Goal: Task Accomplishment & Management: Complete application form

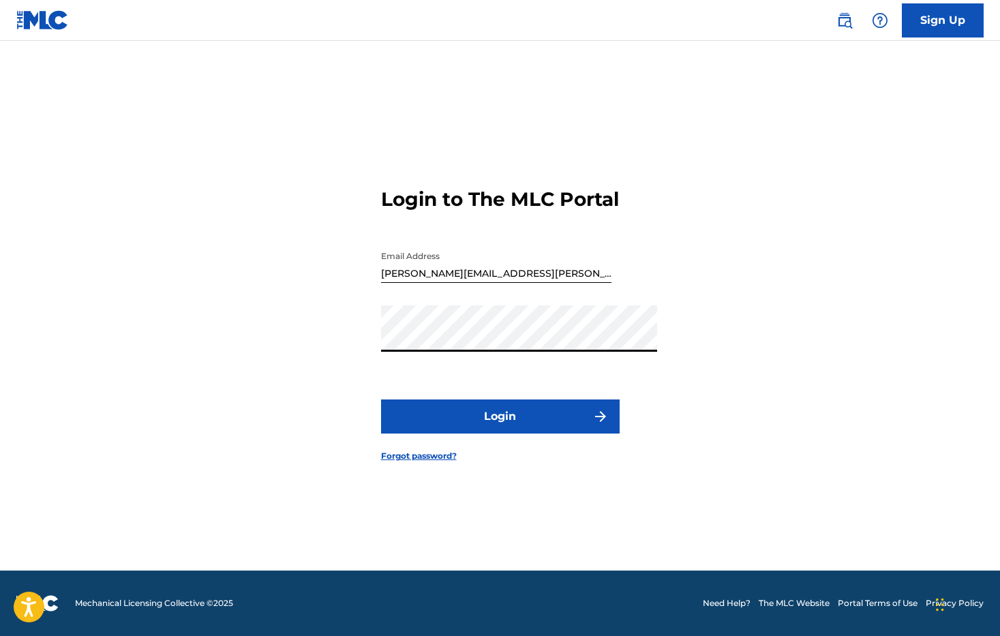
click at [348, 337] on div "Login to The MLC Portal Email Address [PERSON_NAME][EMAIL_ADDRESS][PERSON_NAME]…" at bounding box center [500, 313] width 954 height 513
click at [463, 433] on button "Login" at bounding box center [500, 416] width 239 height 34
click at [609, 425] on img "submit" at bounding box center [600, 416] width 16 height 16
click at [928, 22] on link "Sign Up" at bounding box center [943, 20] width 82 height 34
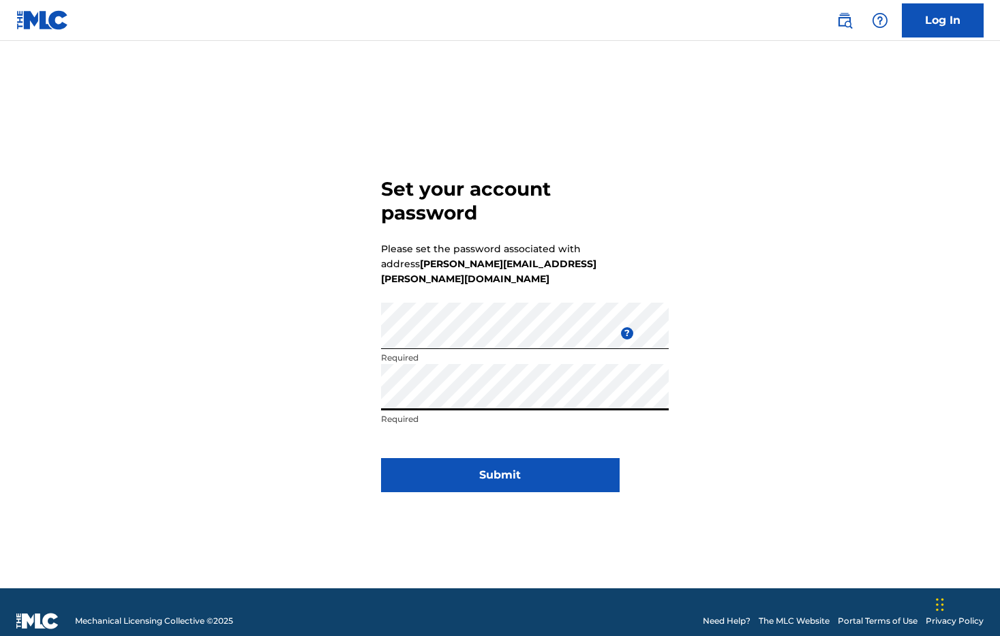
click at [499, 484] on button "Submit" at bounding box center [500, 475] width 239 height 34
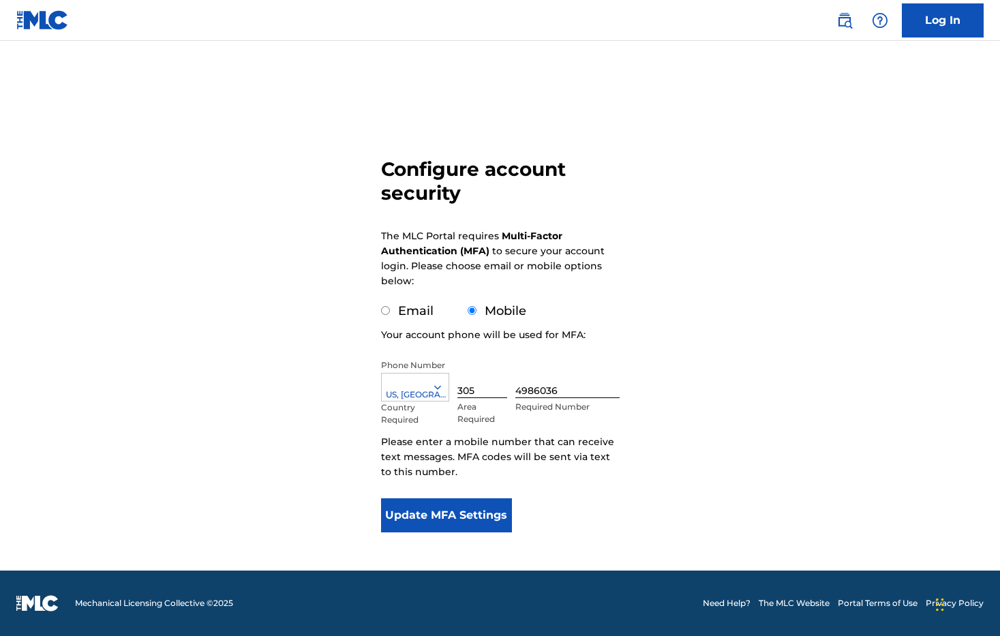
scroll to position [90, 0]
click at [430, 498] on button "Update MFA Settings" at bounding box center [447, 515] width 132 height 34
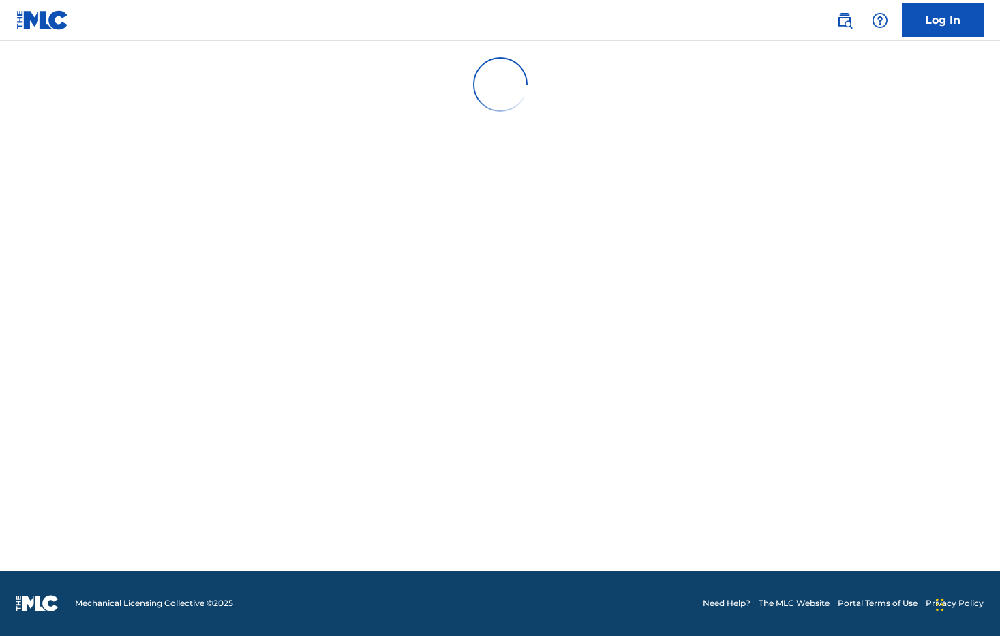
scroll to position [0, 0]
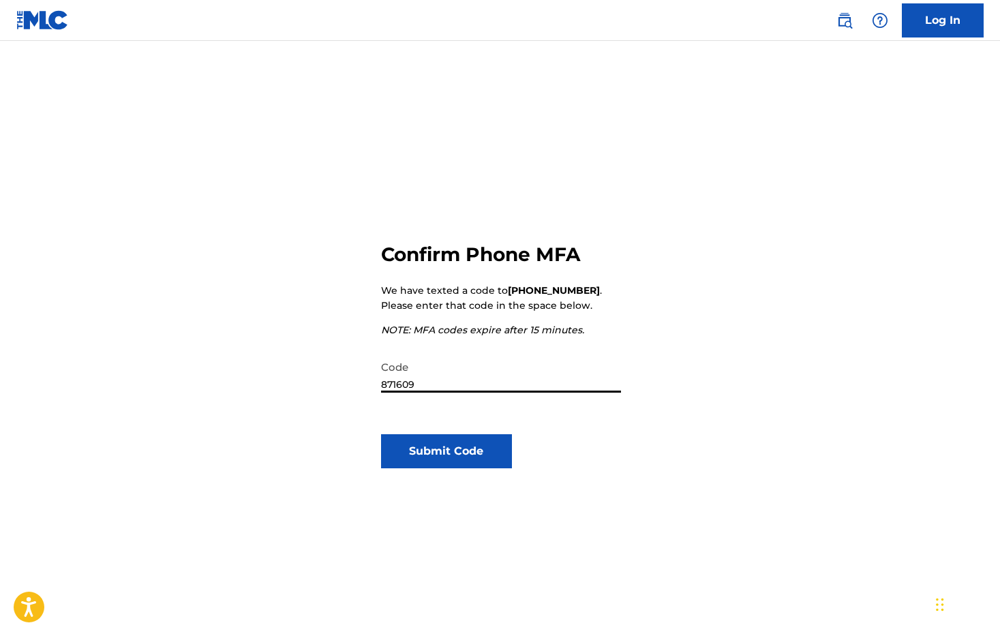
type input "871609"
click at [436, 468] on button "Submit Code" at bounding box center [447, 451] width 132 height 34
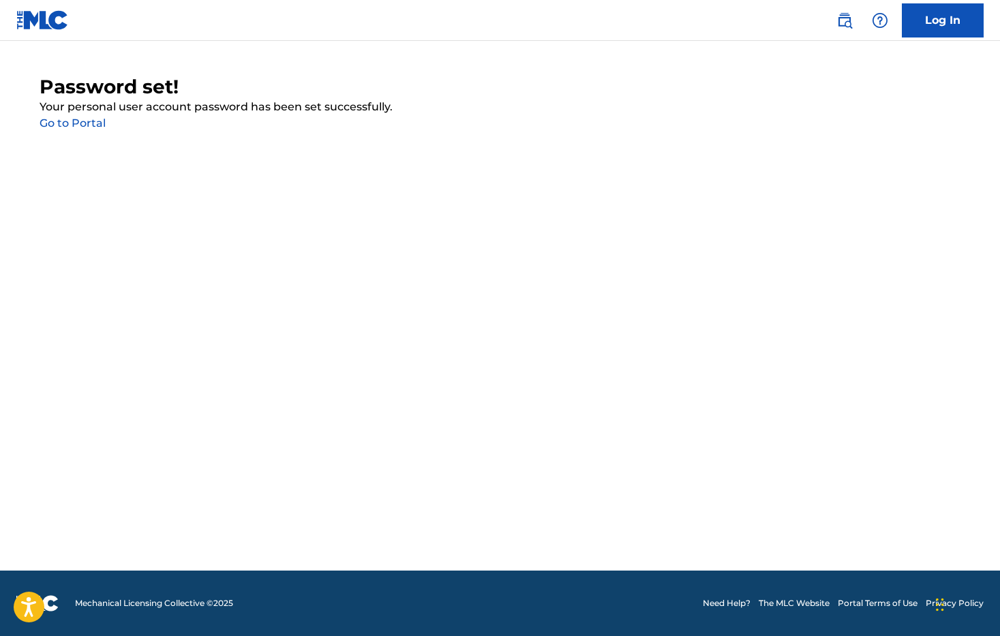
click at [926, 25] on link "Log In" at bounding box center [943, 20] width 82 height 34
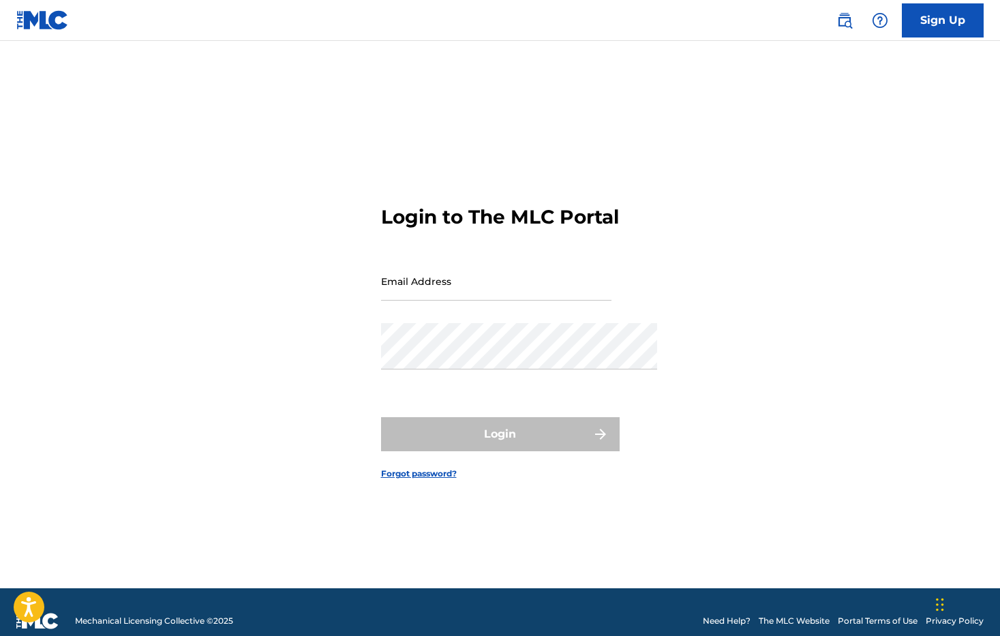
click at [403, 276] on input "Email Address" at bounding box center [496, 281] width 230 height 39
type input "[PERSON_NAME][EMAIL_ADDRESS][PERSON_NAME][DOMAIN_NAME]"
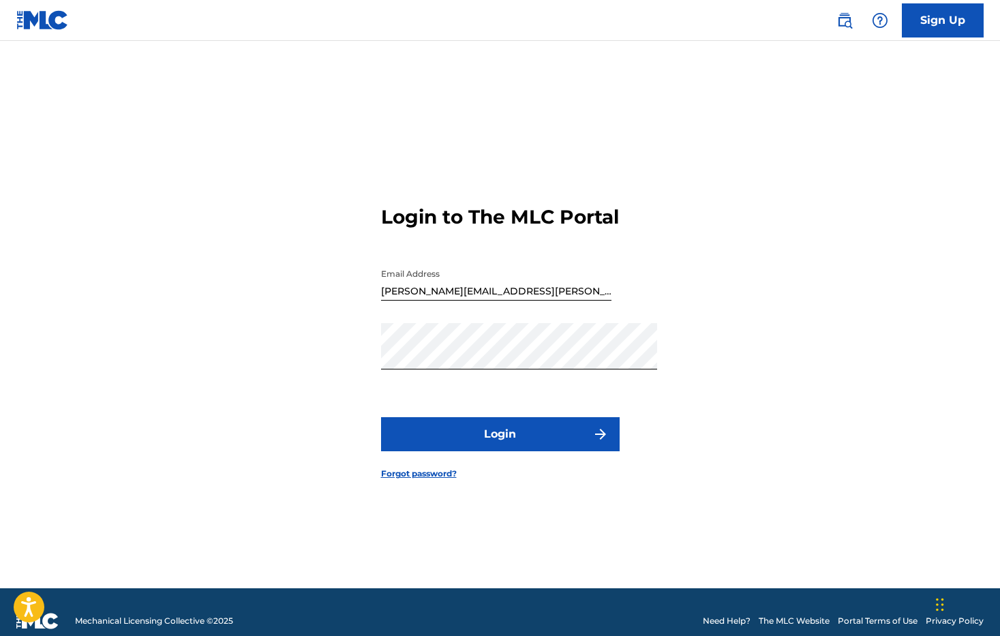
click at [487, 447] on button "Login" at bounding box center [500, 434] width 239 height 34
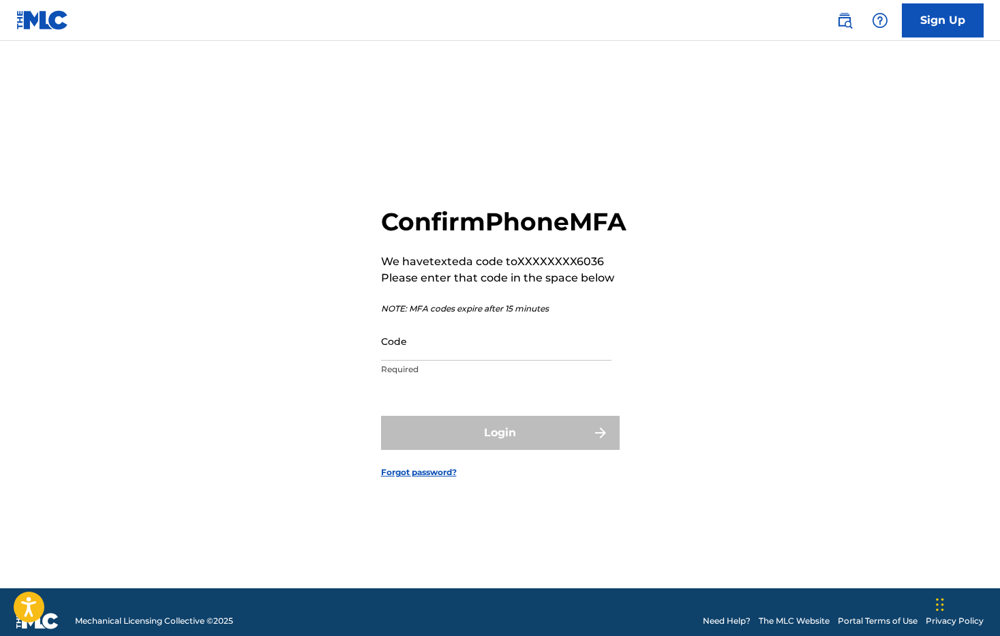
click at [381, 349] on input "Code" at bounding box center [496, 341] width 230 height 39
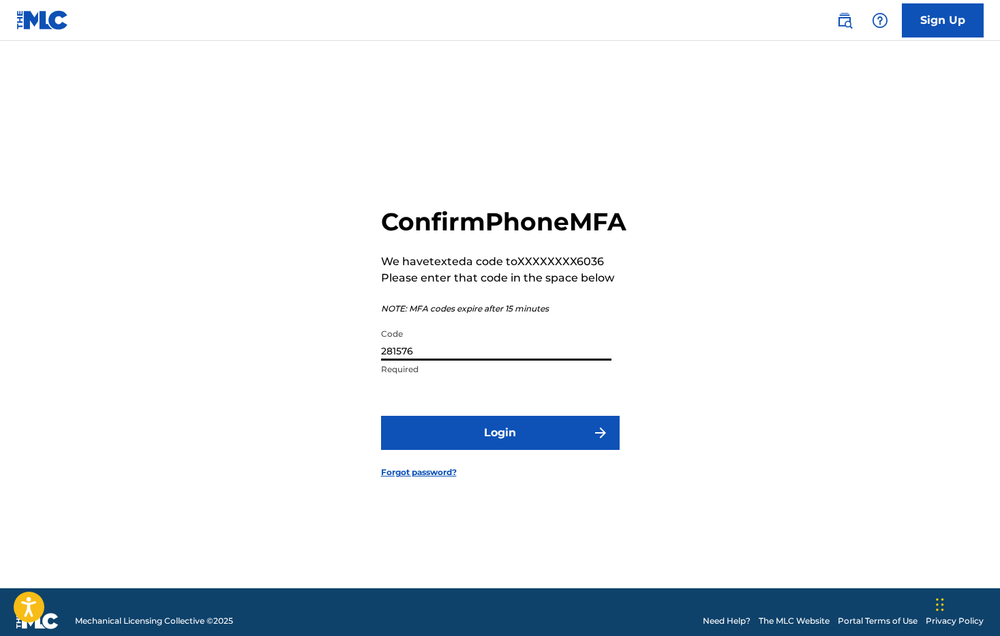
type input "281576"
click at [485, 450] on button "Login" at bounding box center [500, 433] width 239 height 34
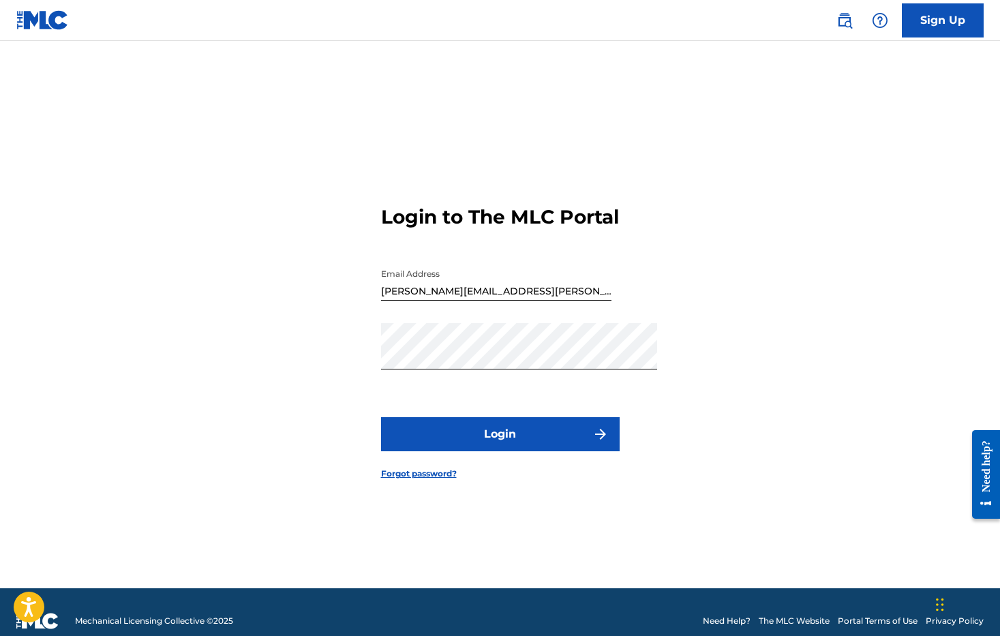
click at [551, 451] on button "Login" at bounding box center [500, 434] width 239 height 34
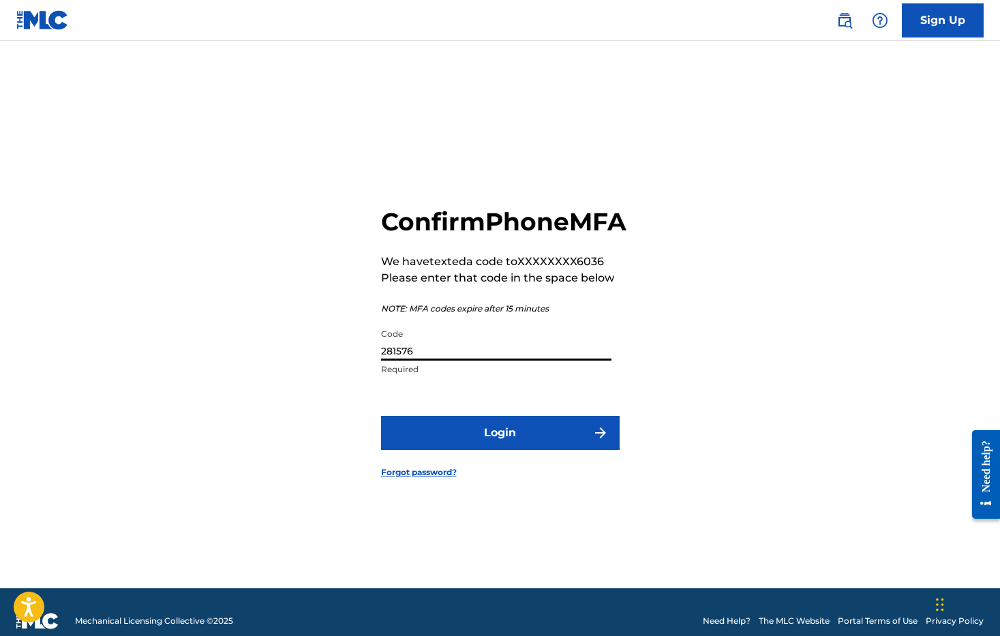
drag, startPoint x: 400, startPoint y: 353, endPoint x: 350, endPoint y: 354, distance: 50.4
click at [350, 354] on div "Confirm Phone MFA We have texted a code to XXXXXXXX6036 Please enter that code …" at bounding box center [500, 331] width 954 height 513
type input "879962"
click at [460, 450] on button "Login" at bounding box center [500, 433] width 239 height 34
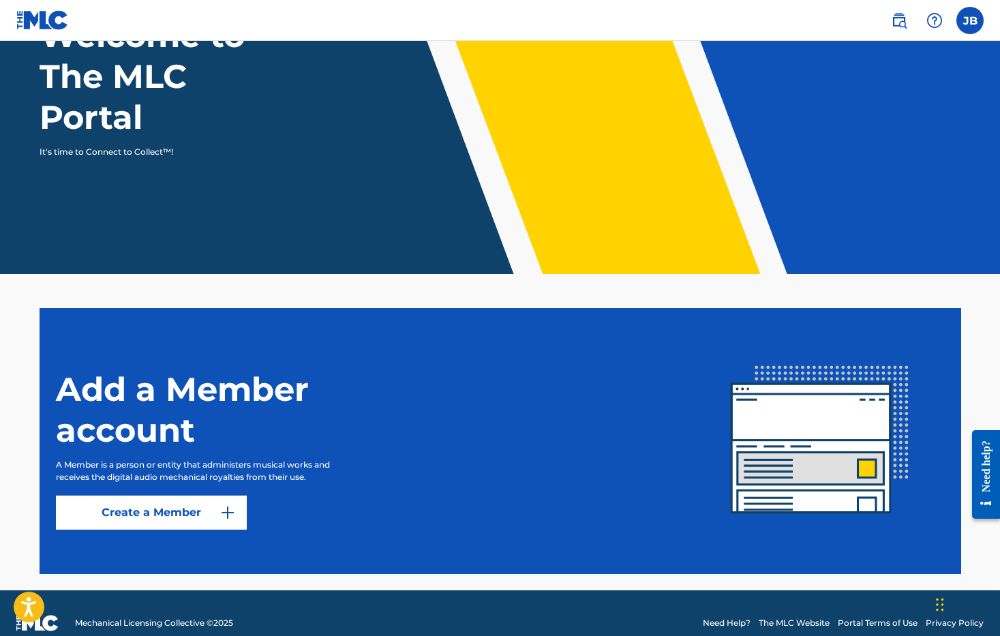
scroll to position [139, 0]
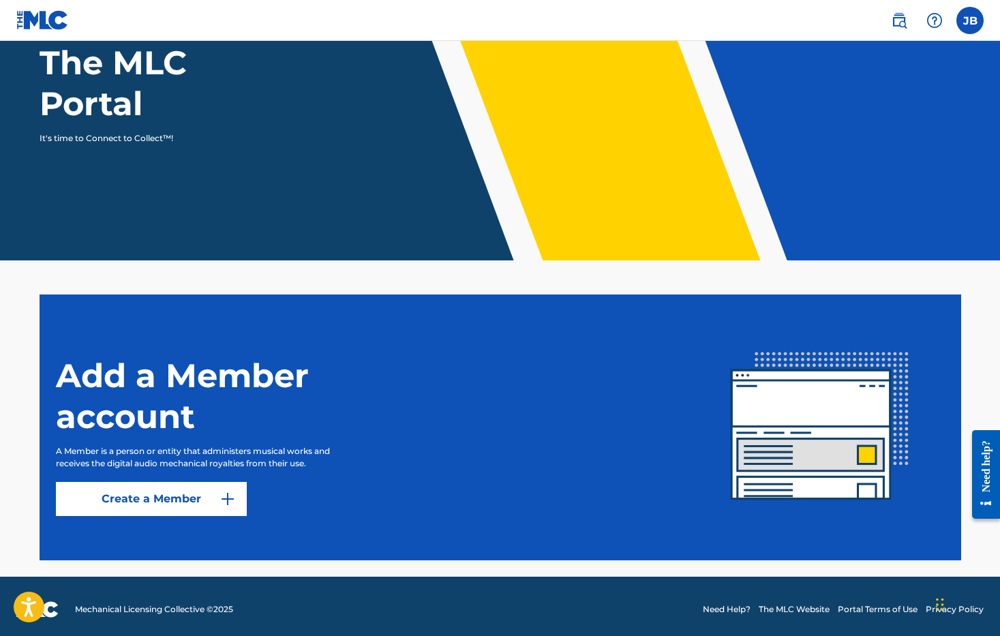
click at [181, 516] on link "Create a Member" at bounding box center [151, 499] width 191 height 34
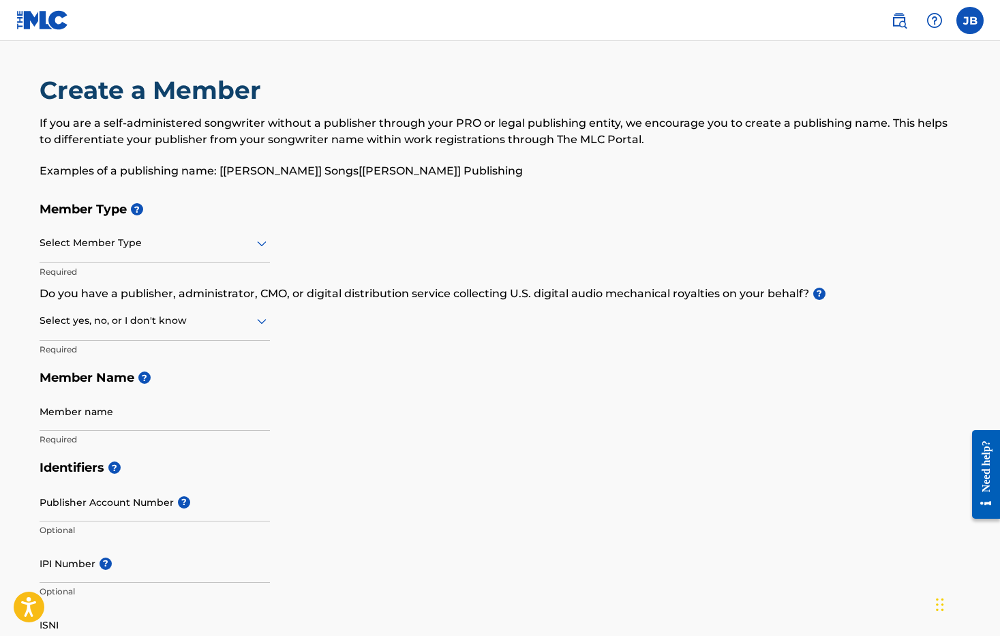
click at [270, 251] on icon at bounding box center [262, 243] width 16 height 16
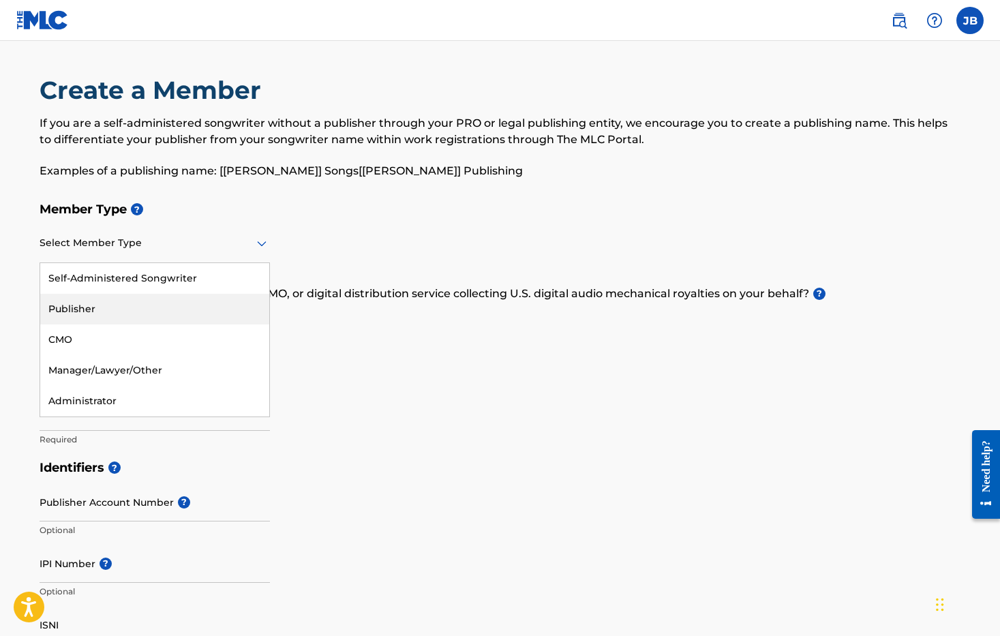
click at [72, 324] on div "Publisher" at bounding box center [154, 309] width 229 height 31
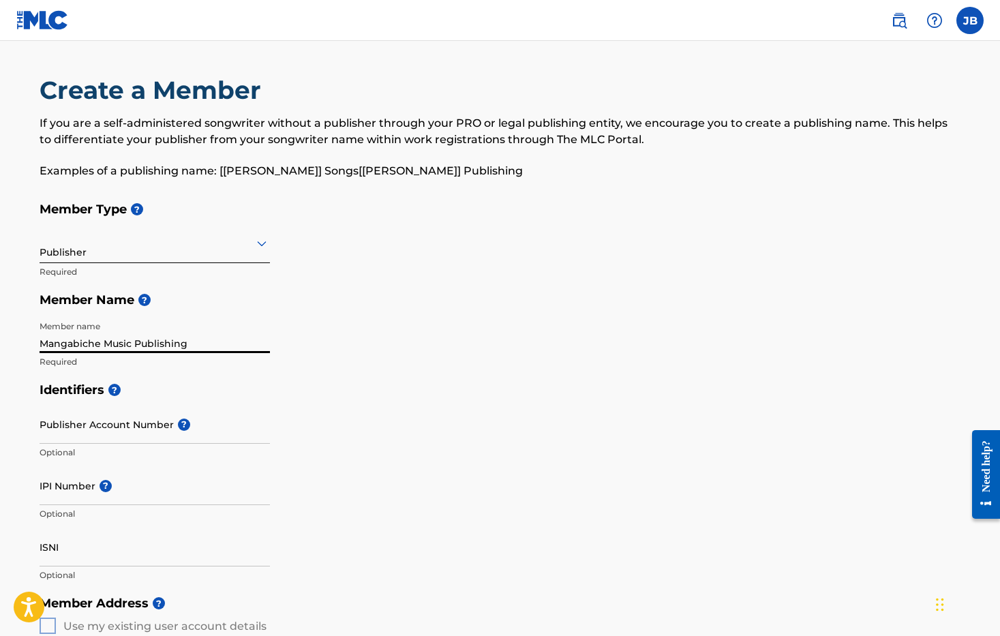
click at [270, 353] on input "Mangabiche Music Publishing" at bounding box center [155, 333] width 230 height 39
type input "Mangabiche Music Publishing"
click at [480, 376] on div "Member Type ? Publisher Required Member Name ? Member name Mangabiche Music Pub…" at bounding box center [500, 285] width 921 height 181
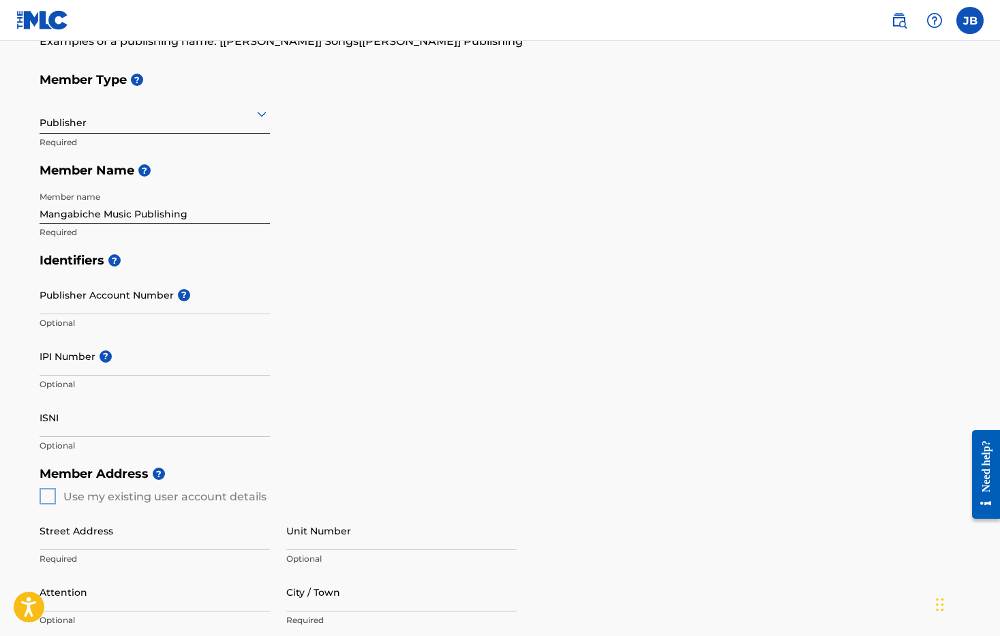
scroll to position [132, 0]
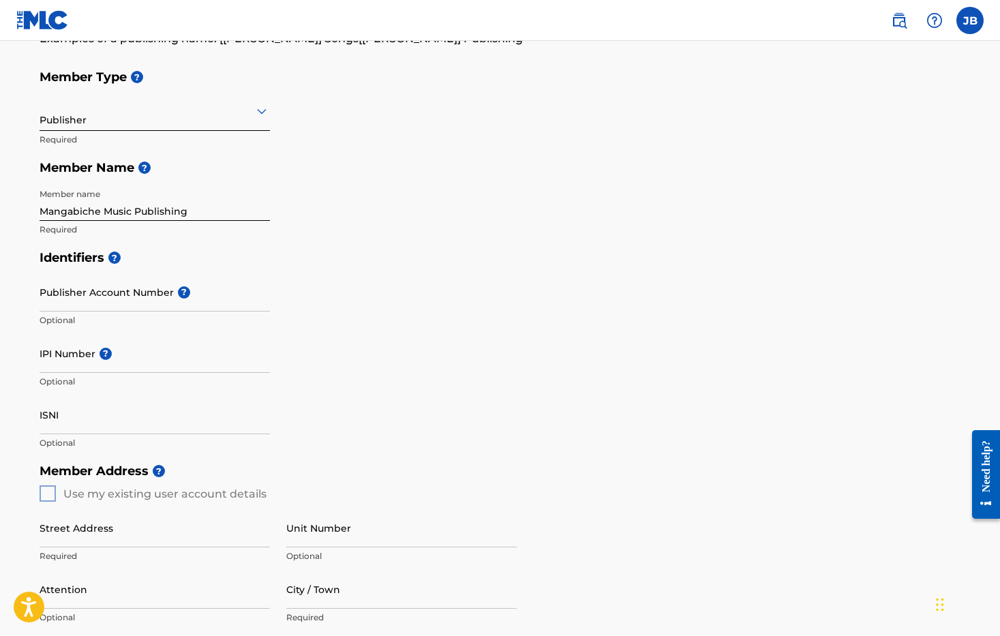
click at [168, 221] on input "Mangabiche Music Publishing" at bounding box center [155, 201] width 230 height 39
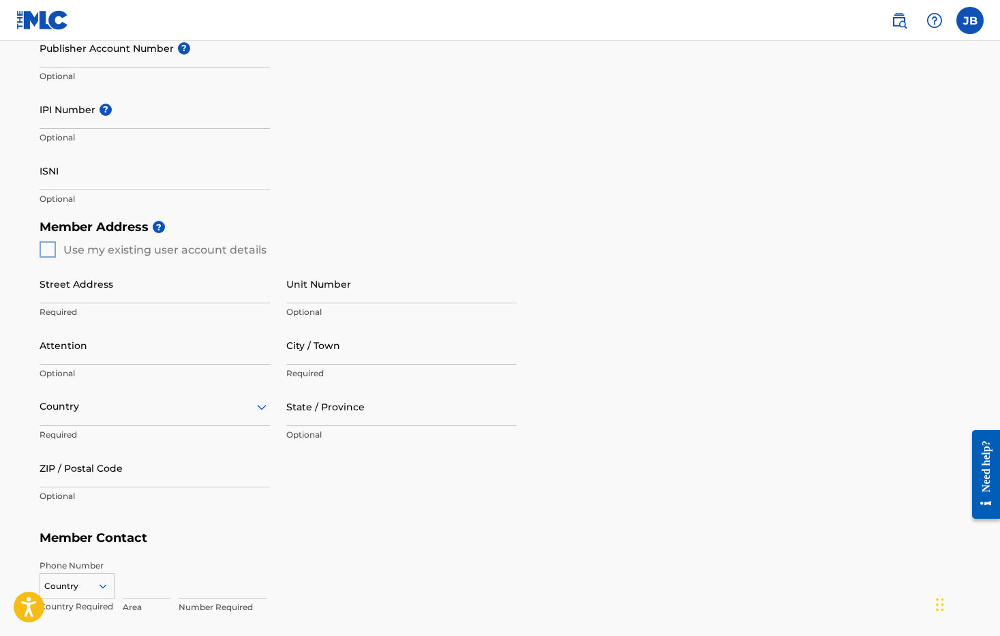
scroll to position [382, 0]
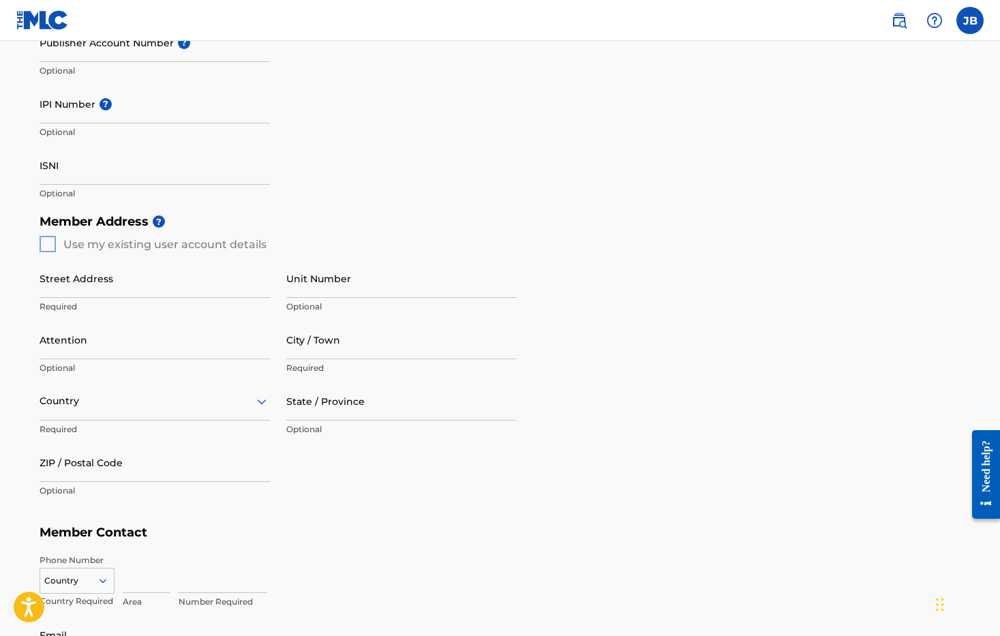
click at [40, 341] on div "Member Address ? Use my existing user account details Street Address Required U…" at bounding box center [500, 362] width 921 height 311
type input "[STREET_ADDRESS][PERSON_NAME][PERSON_NAME]"
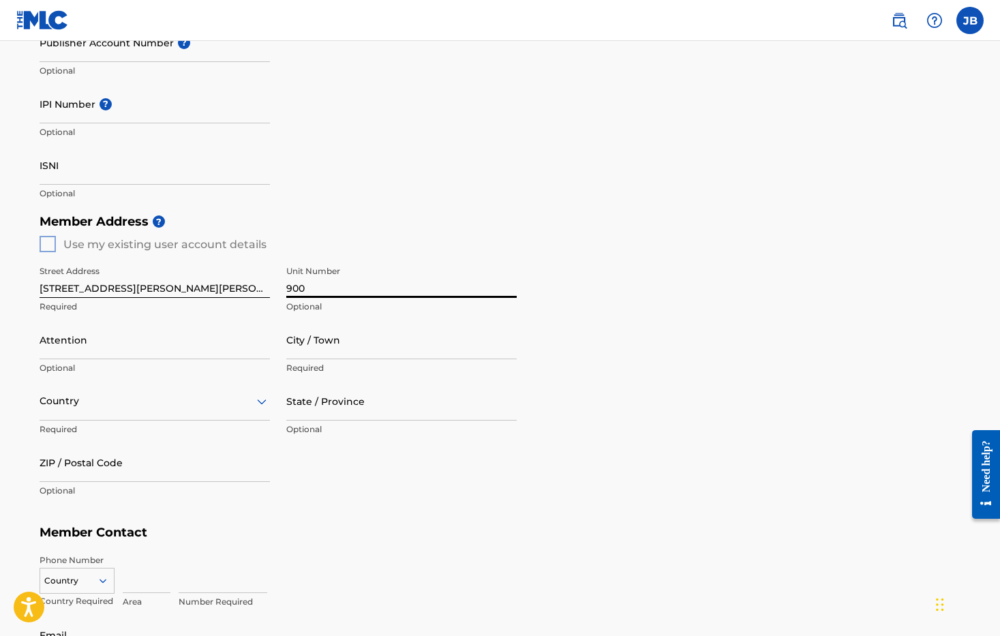
type input "900"
type input "[PERSON_NAME]"
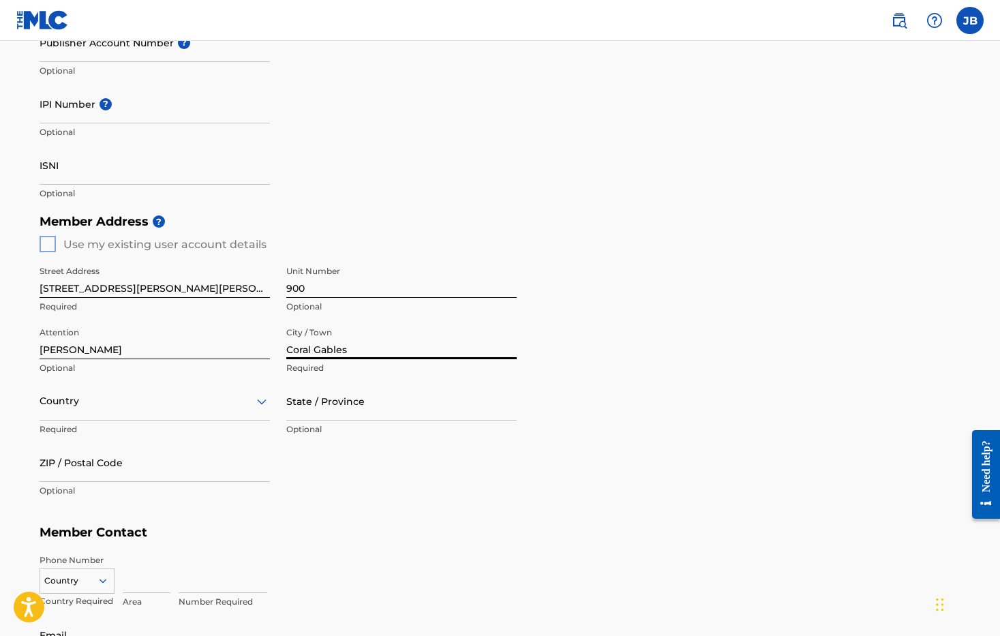
click at [517, 359] on input "Coral Gables" at bounding box center [401, 339] width 230 height 39
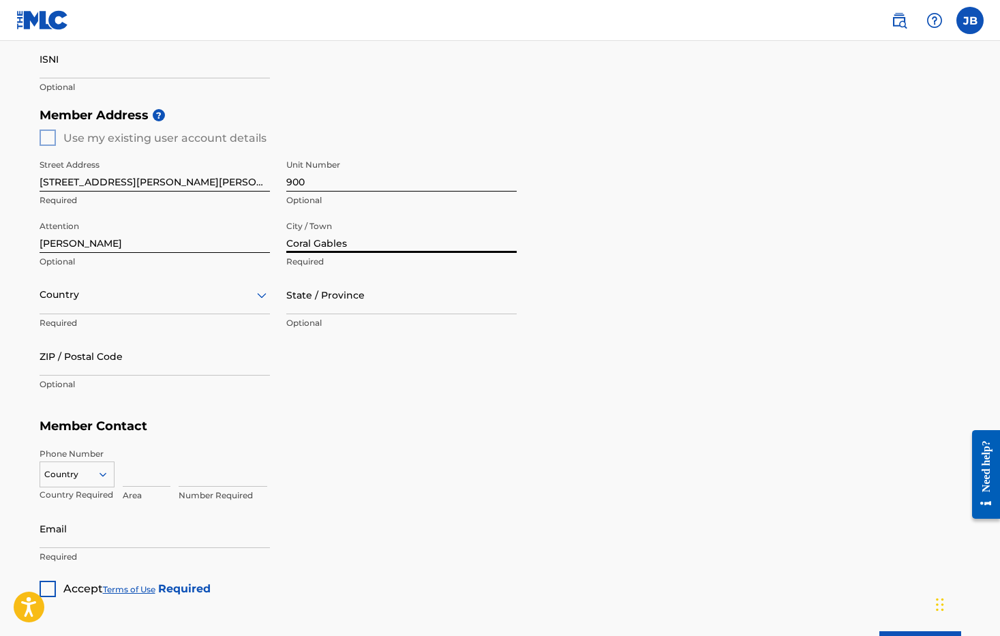
scroll to position [493, 0]
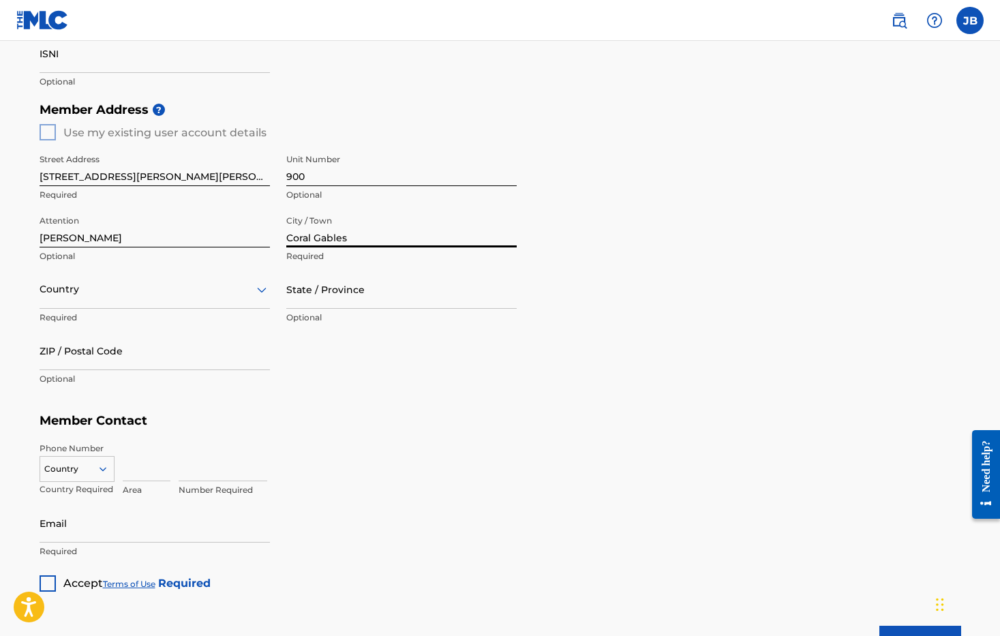
type input "Coral Gables"
click at [270, 298] on icon at bounding box center [262, 289] width 16 height 16
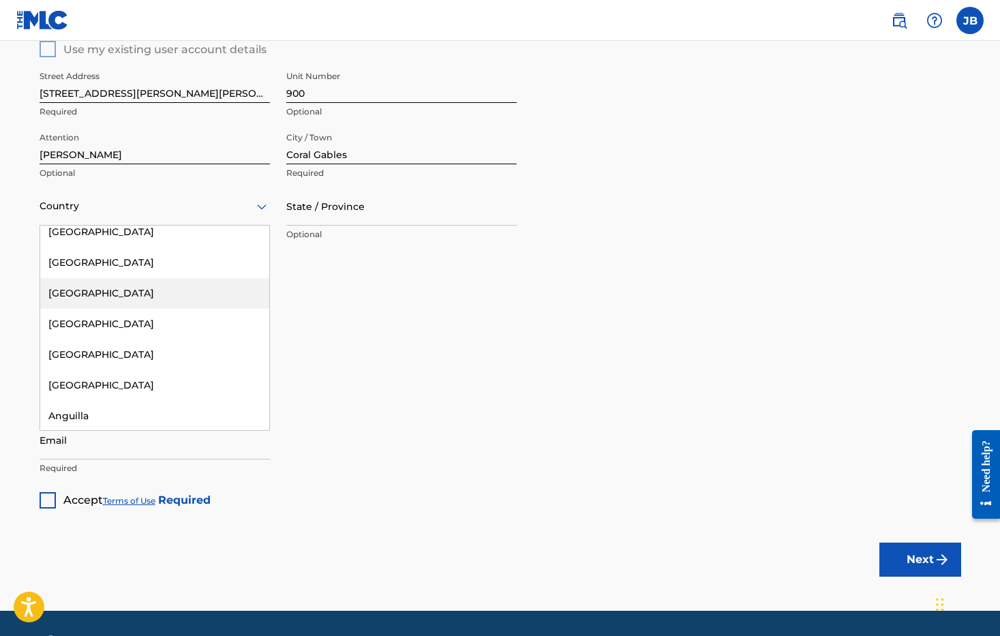
scroll to position [7, 0]
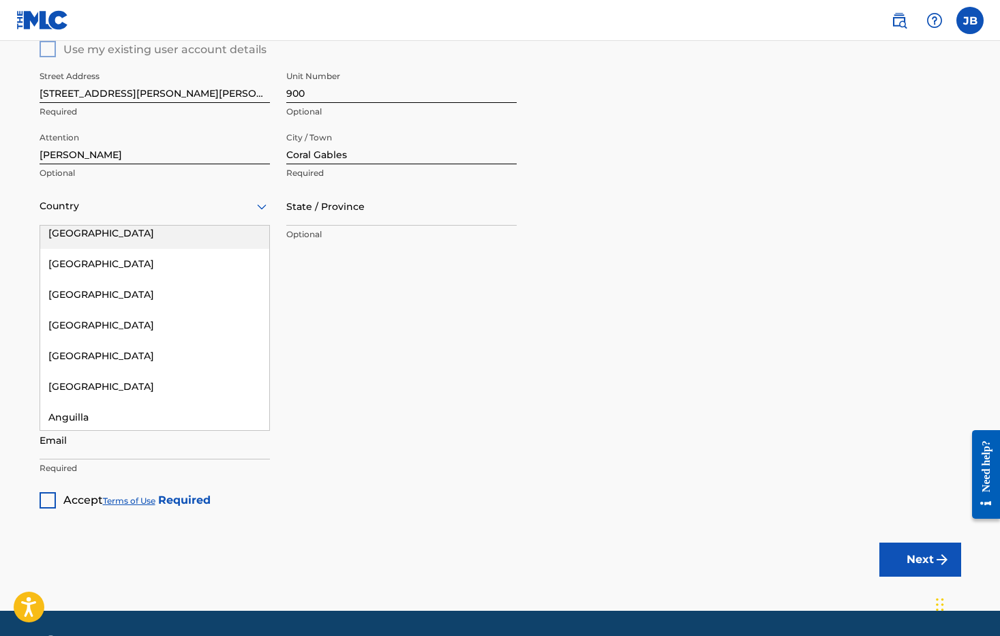
click at [102, 249] on div "[GEOGRAPHIC_DATA]" at bounding box center [154, 233] width 229 height 31
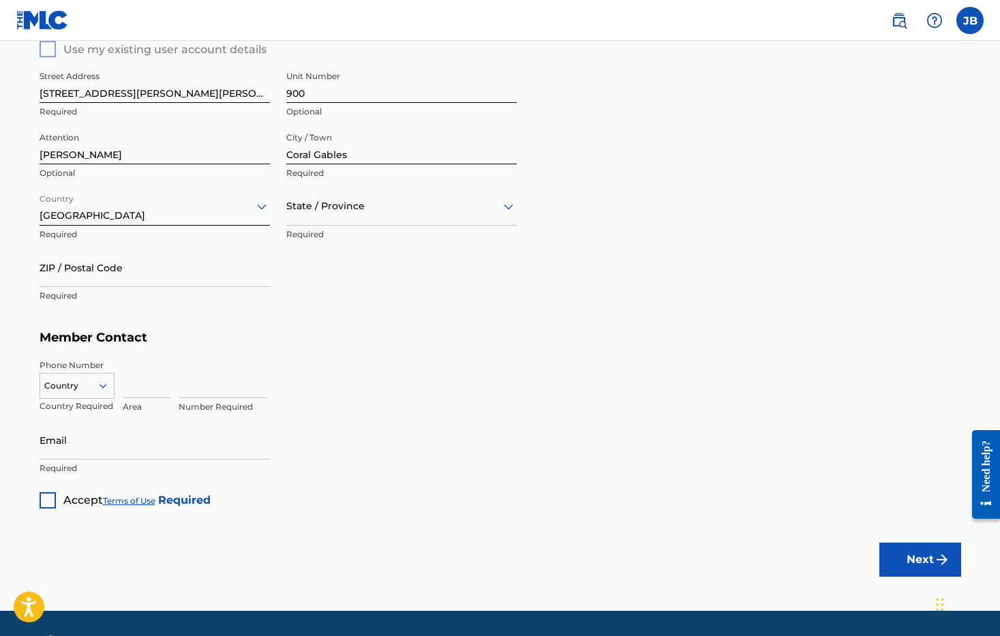
click at [517, 215] on icon at bounding box center [508, 206] width 16 height 16
click at [346, 292] on div "[US_STATE]" at bounding box center [401, 276] width 229 height 31
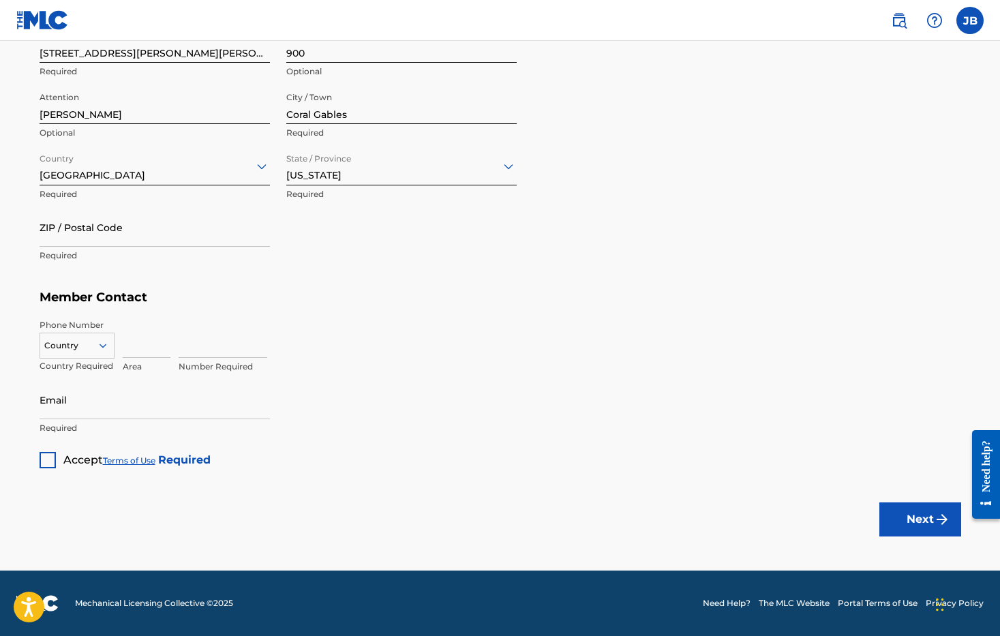
scroll to position [806, 0]
click at [97, 339] on icon at bounding box center [103, 345] width 12 height 12
click at [47, 353] on div "US, [GEOGRAPHIC_DATA] +1" at bounding box center [77, 379] width 74 height 53
click at [133, 319] on input at bounding box center [147, 338] width 48 height 39
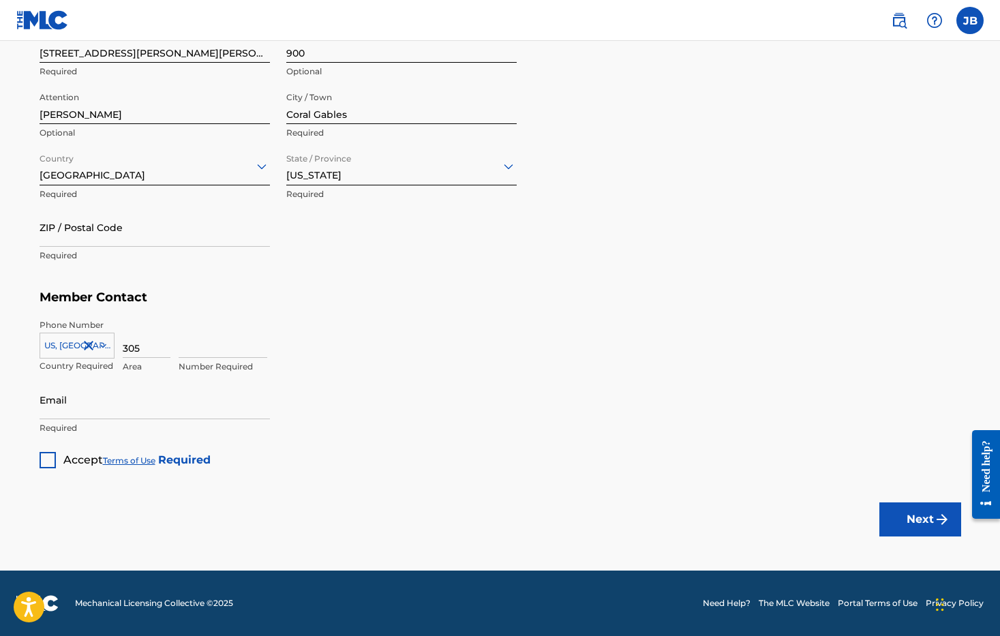
type input "305"
type input "4986036"
type input "[PERSON_NAME][EMAIL_ADDRESS][PERSON_NAME][DOMAIN_NAME]"
click at [40, 452] on div at bounding box center [48, 460] width 16 height 16
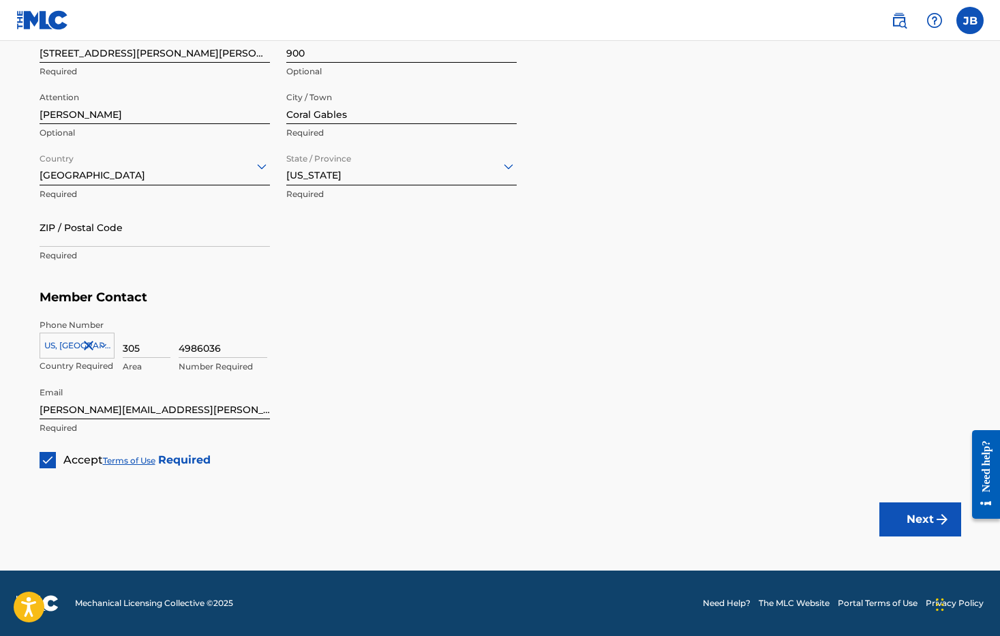
click at [941, 502] on button "Next" at bounding box center [920, 519] width 82 height 34
type input "33134"
click at [888, 502] on button "Next" at bounding box center [920, 519] width 82 height 34
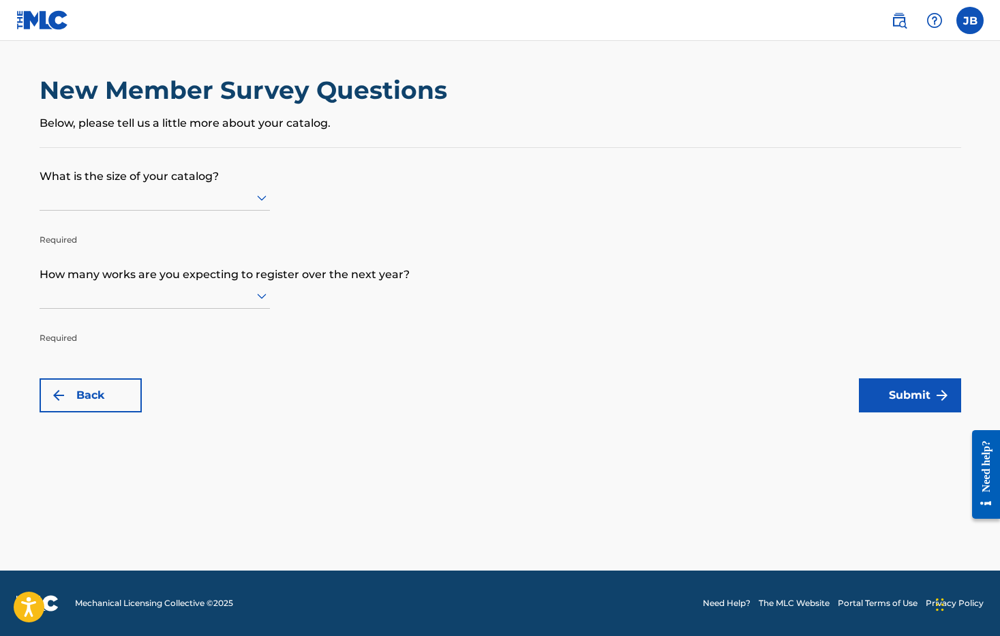
click at [270, 206] on icon at bounding box center [262, 197] width 16 height 16
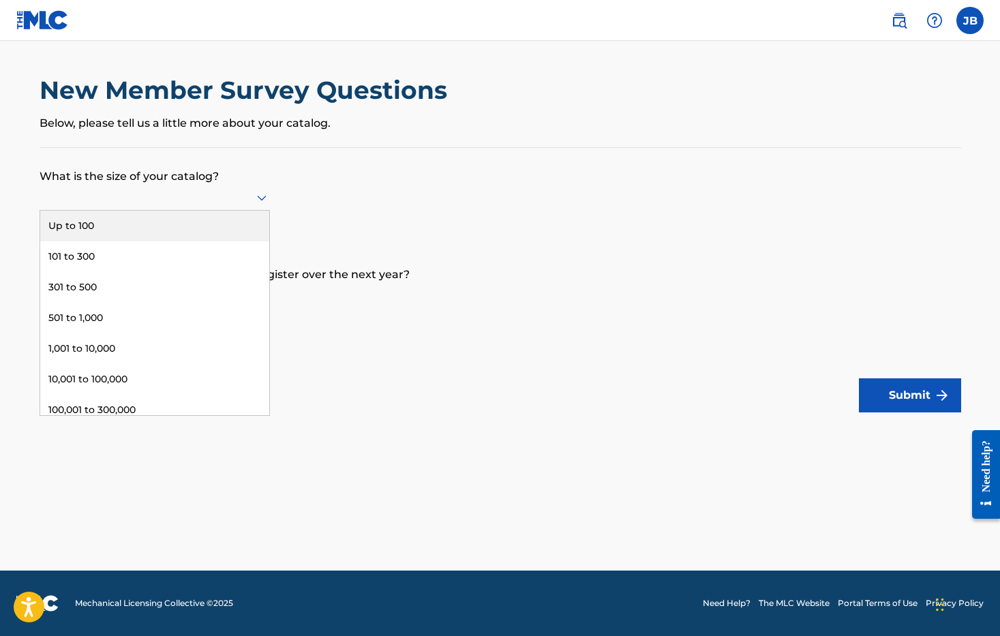
click at [373, 376] on form "What is the size of your catalog? Up to 100, 1 of 9. 9 results available. Use U…" at bounding box center [500, 280] width 921 height 264
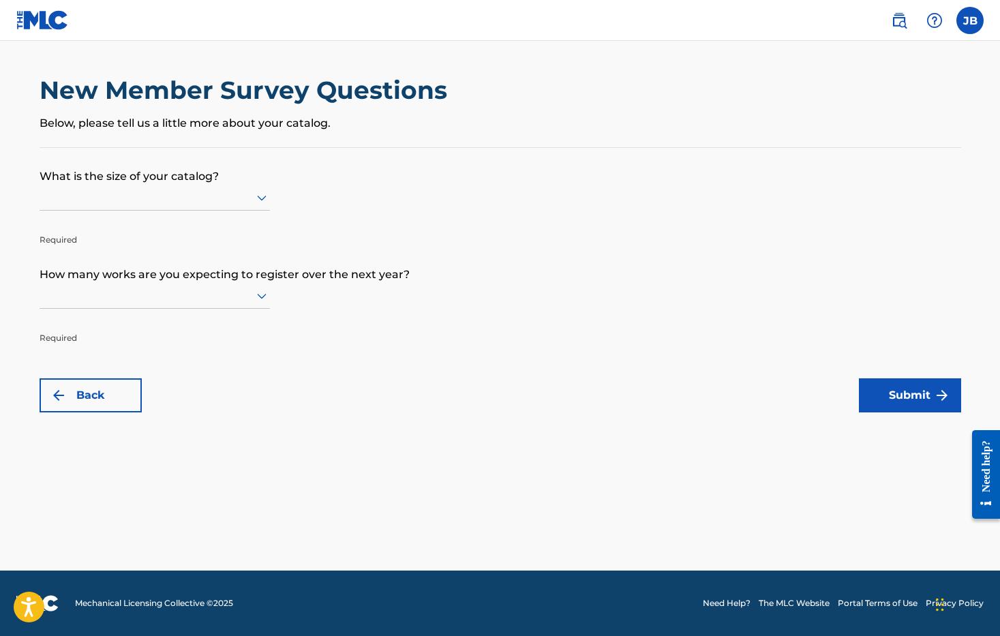
click at [266, 201] on icon at bounding box center [262, 198] width 10 height 5
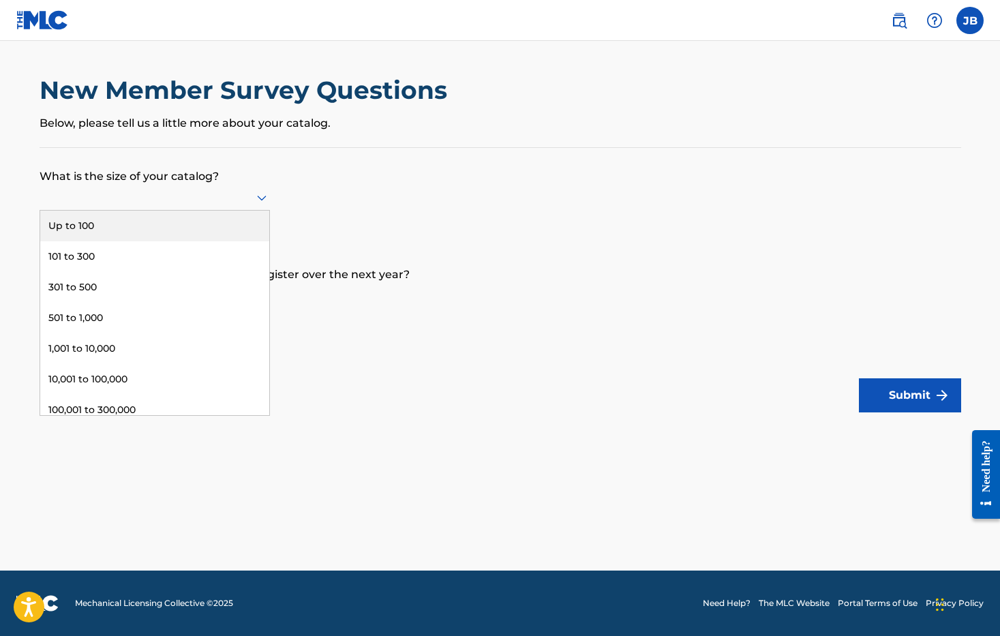
click at [470, 385] on form "What is the size of your catalog? Up to 100, 1 of 9. 9 results available. Use U…" at bounding box center [500, 280] width 921 height 264
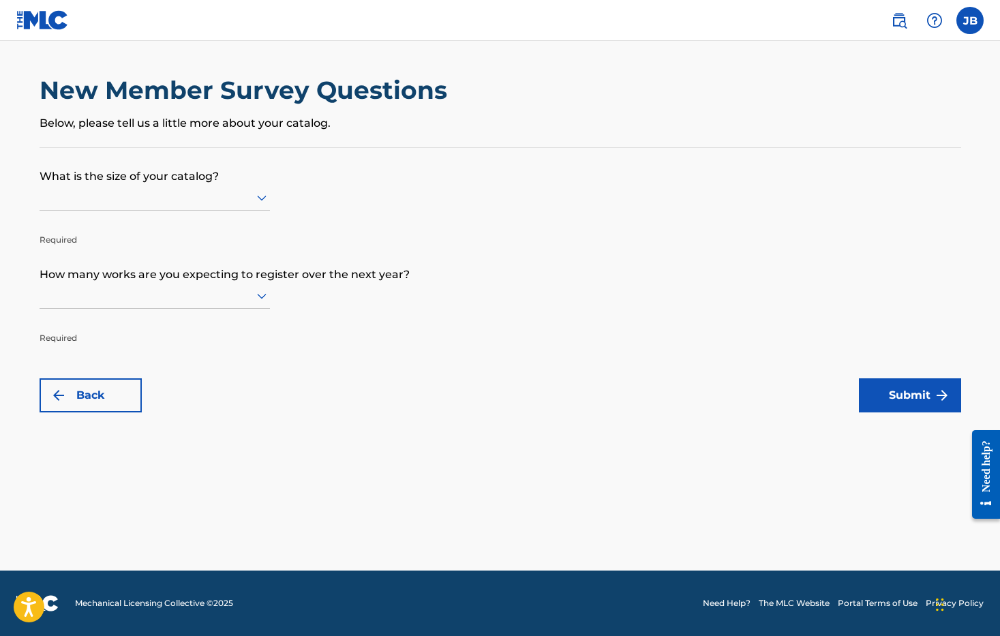
click at [270, 206] on icon at bounding box center [262, 197] width 16 height 16
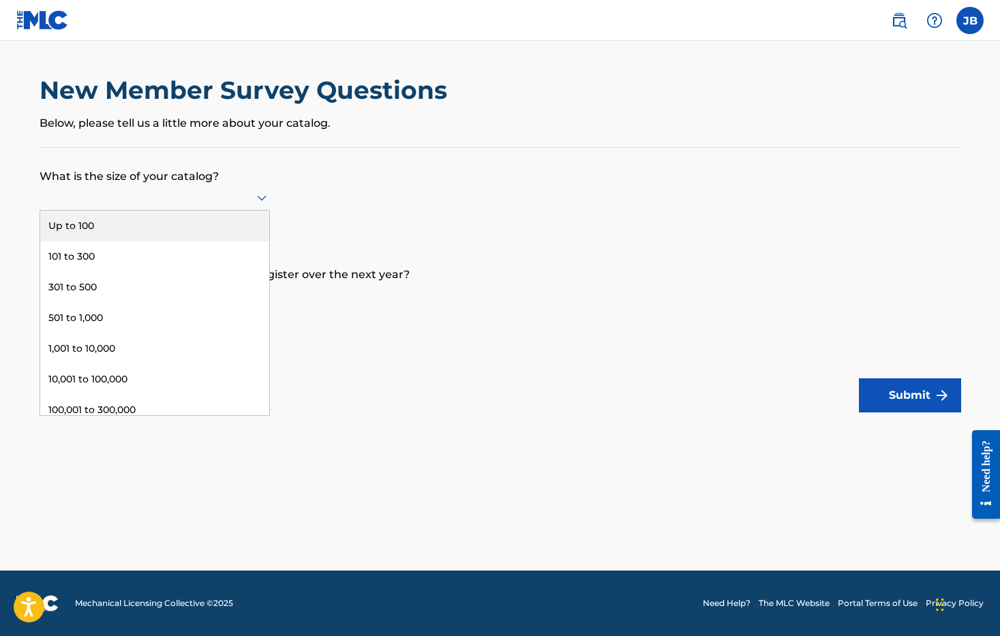
click at [109, 241] on div "Up to 100" at bounding box center [154, 226] width 229 height 31
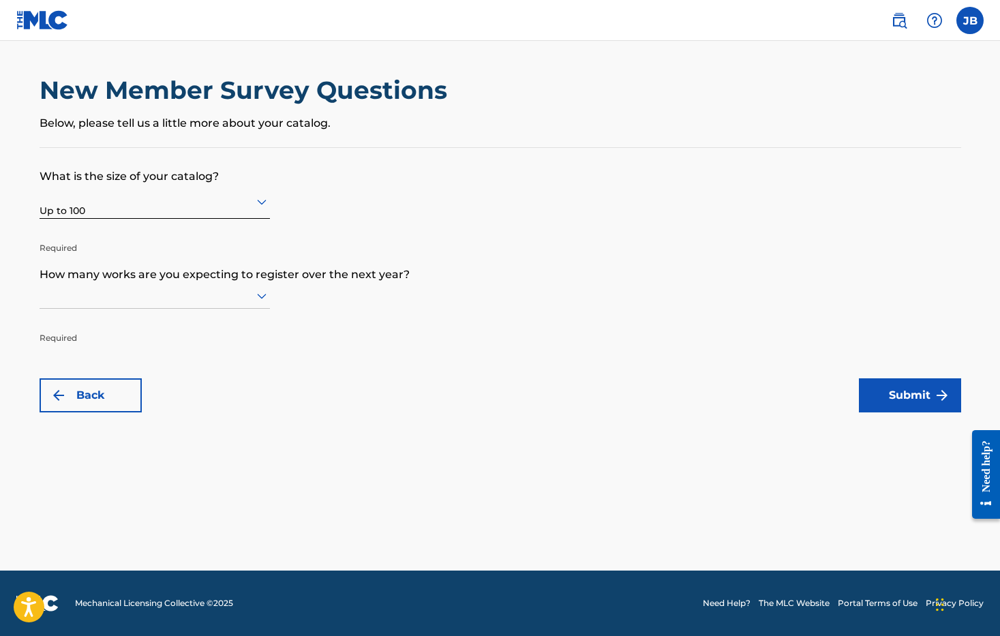
click at [270, 304] on icon at bounding box center [262, 296] width 16 height 16
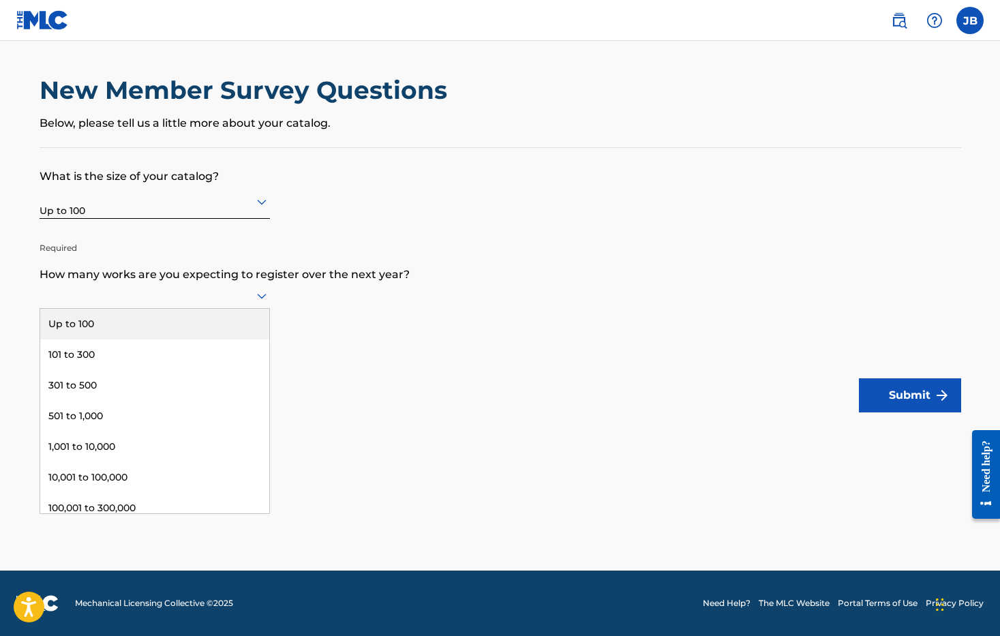
click at [75, 339] on div "Up to 100" at bounding box center [154, 324] width 229 height 31
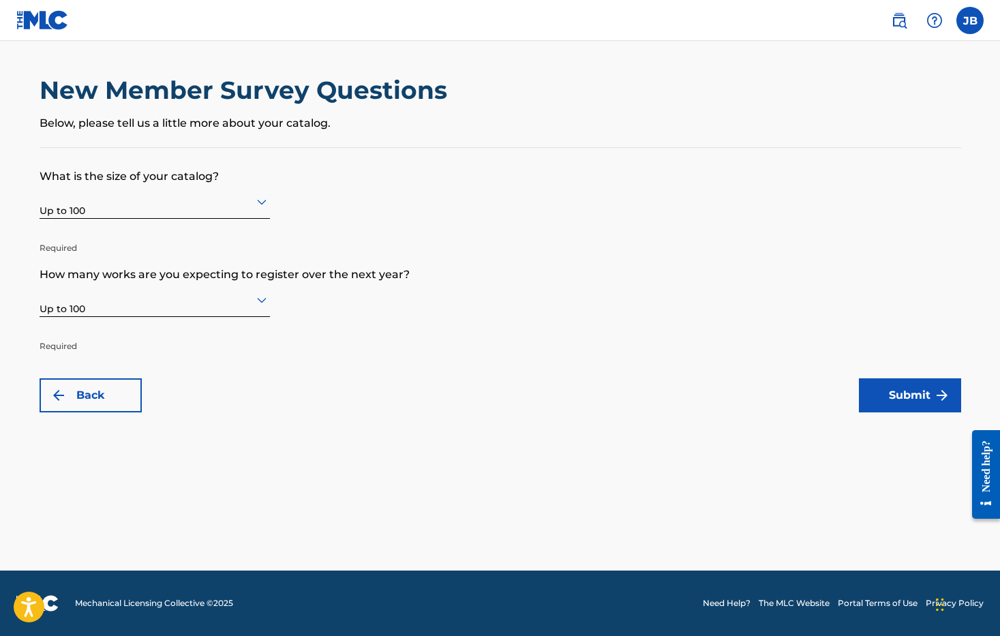
click at [918, 412] on button "Submit" at bounding box center [910, 395] width 102 height 34
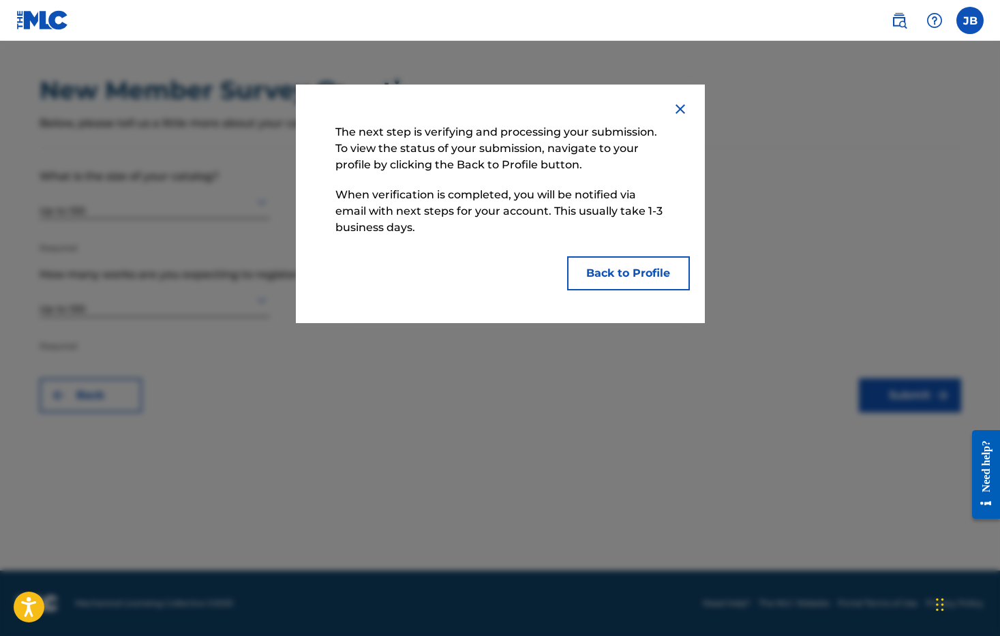
click at [678, 290] on button "Back to Profile" at bounding box center [628, 273] width 123 height 34
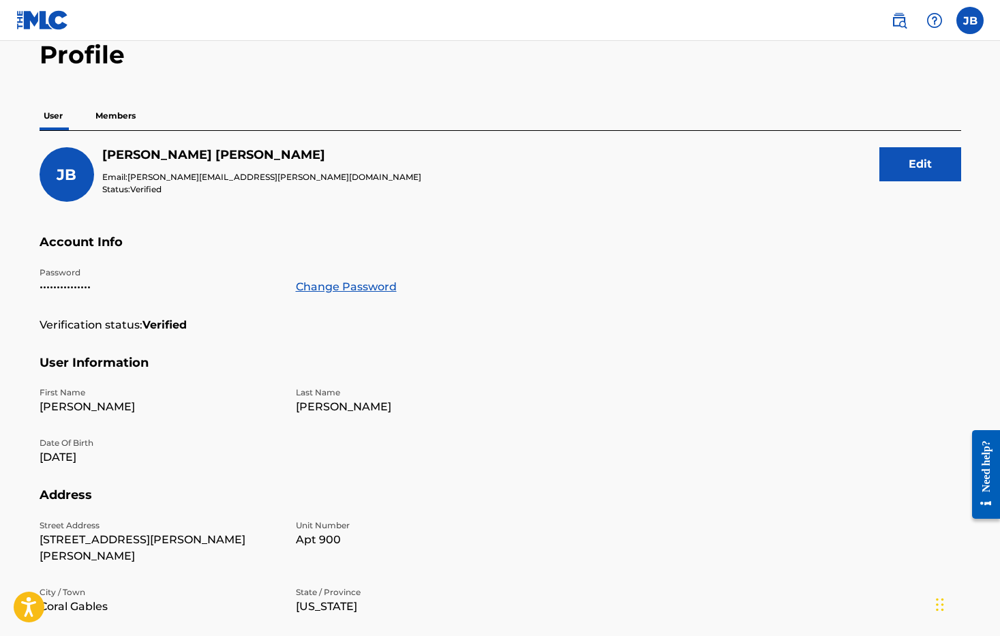
scroll to position [72, 0]
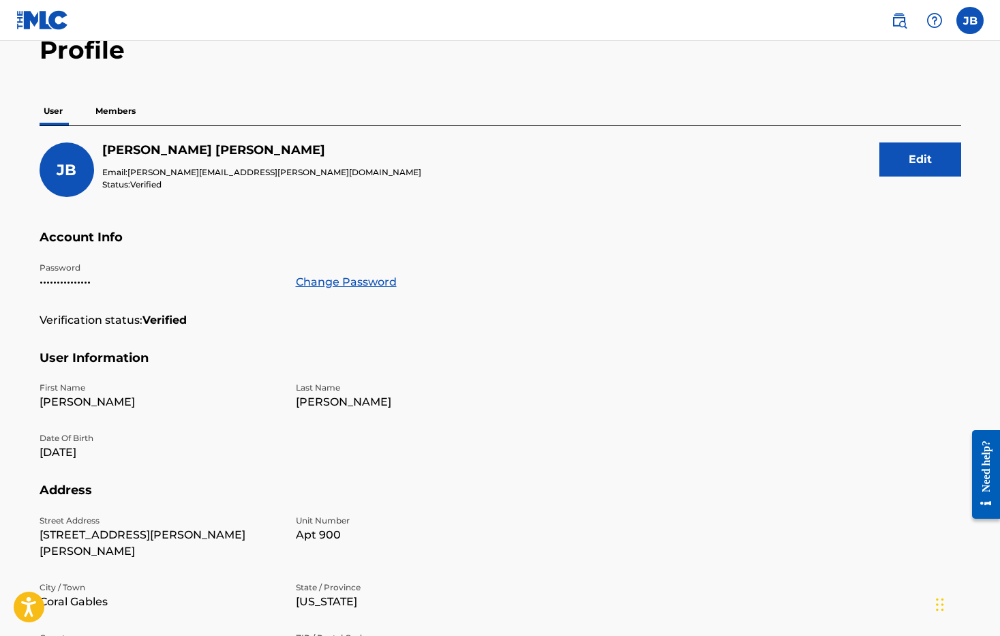
click at [100, 125] on p "Members" at bounding box center [115, 111] width 48 height 29
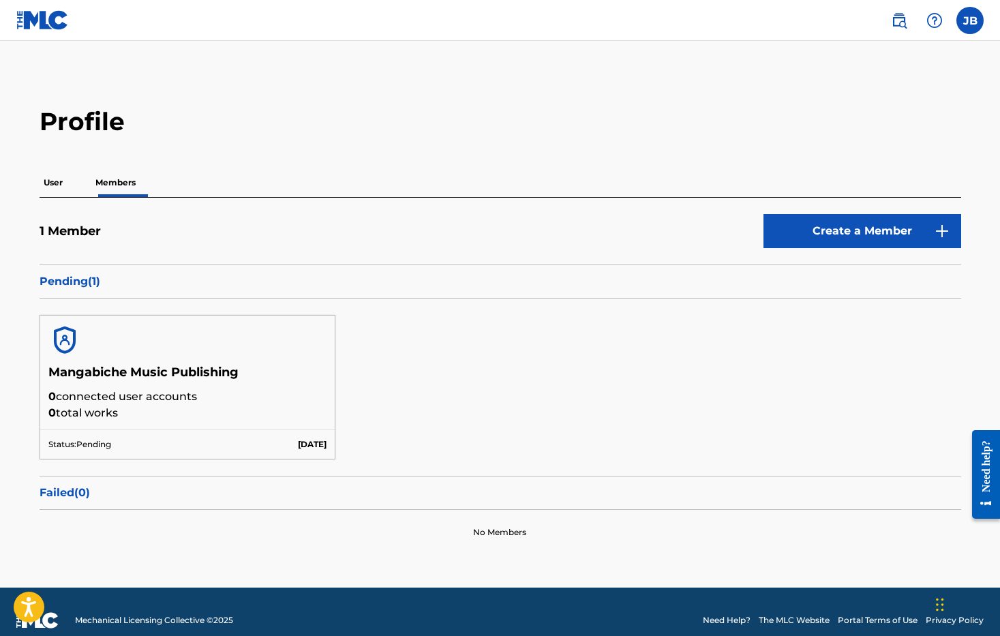
click at [40, 197] on p "User" at bounding box center [53, 182] width 27 height 29
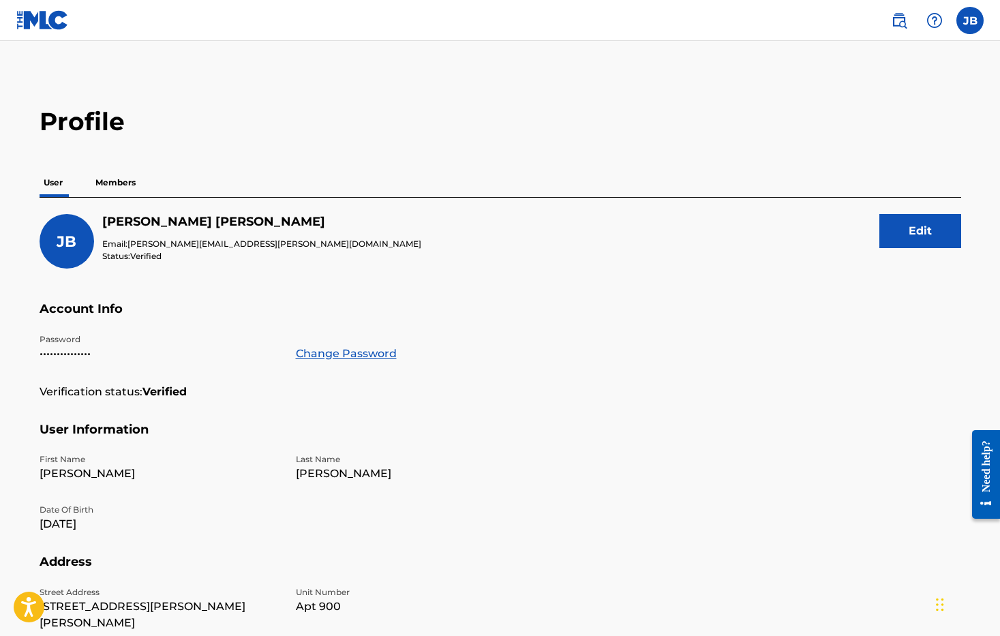
click at [111, 197] on p "Members" at bounding box center [115, 182] width 48 height 29
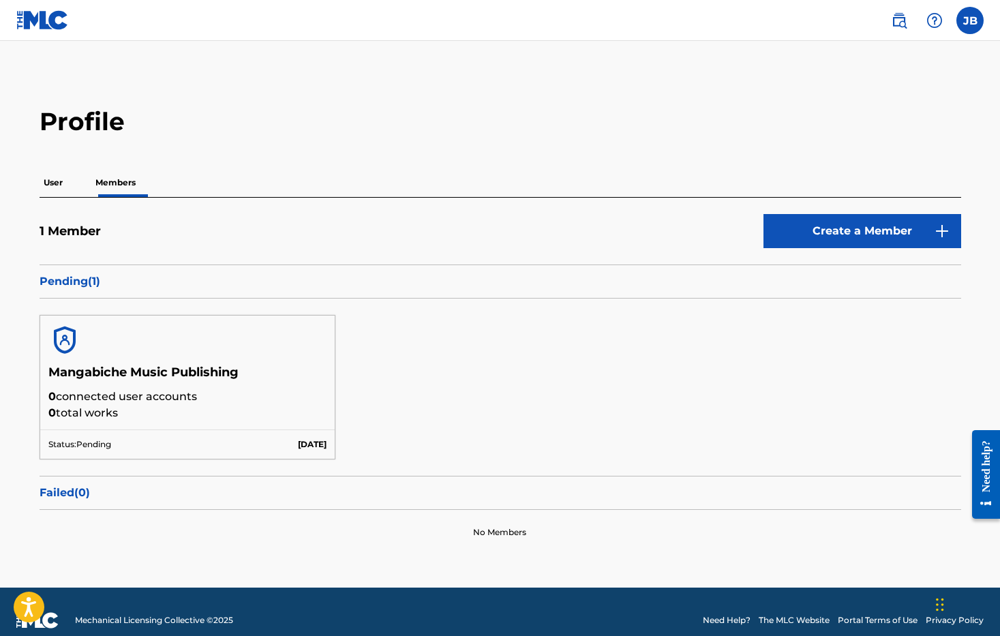
click at [937, 248] on link "Create a Member" at bounding box center [862, 231] width 198 height 34
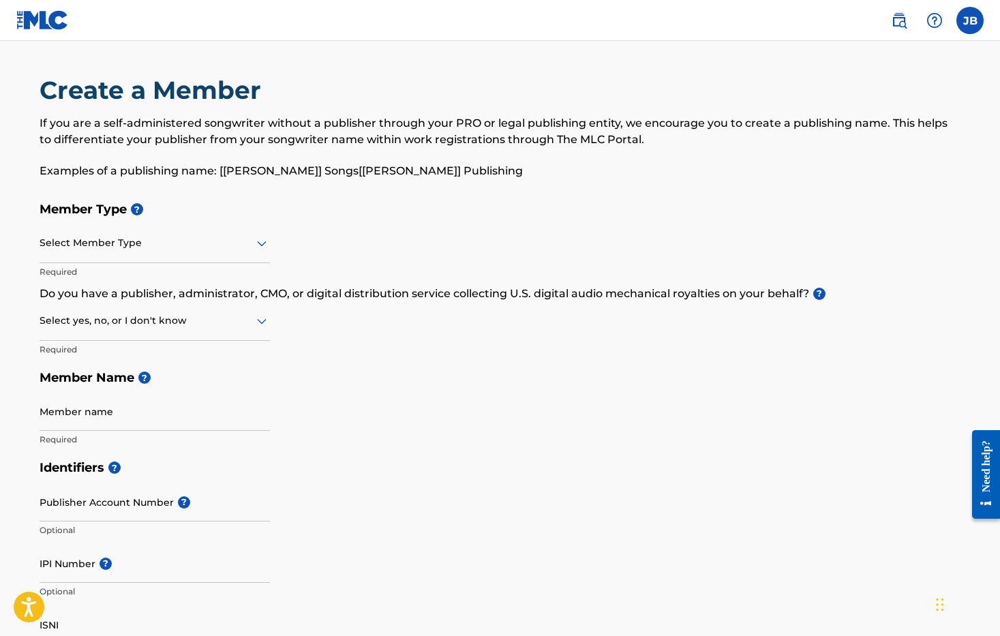
click at [266, 247] on icon at bounding box center [262, 243] width 10 height 5
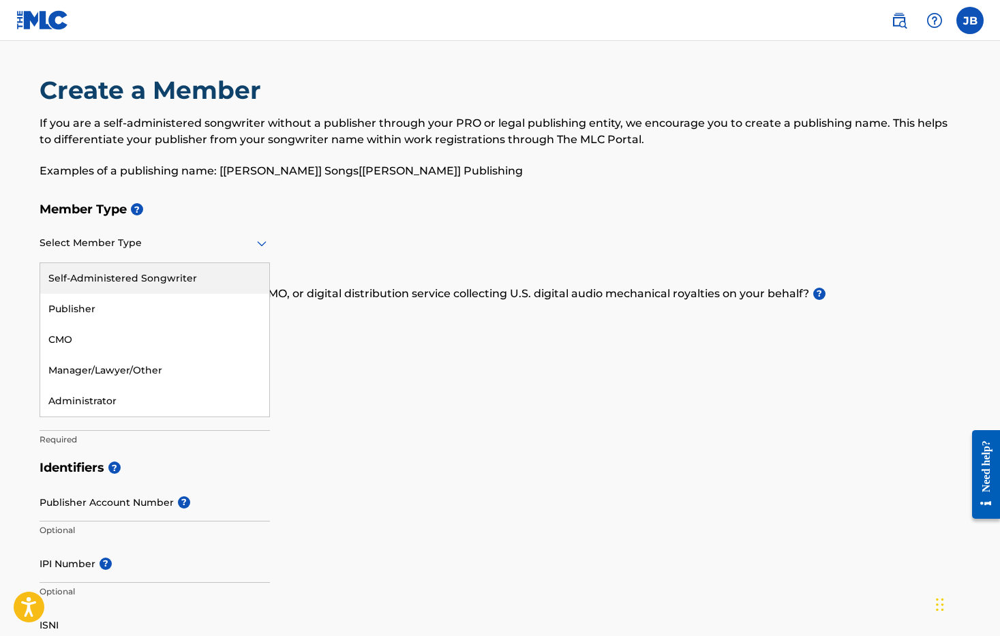
click at [363, 264] on div "Member Type ? Self-Administered Songwriter, 1 of 5. 5 results available. Use Up…" at bounding box center [500, 324] width 921 height 258
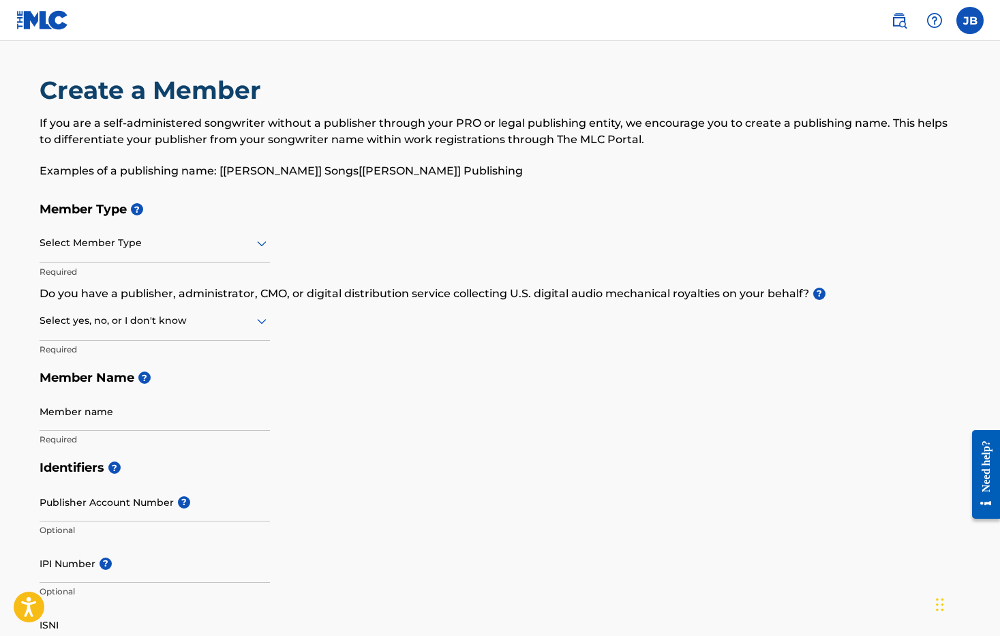
click at [926, 22] on img at bounding box center [934, 20] width 16 height 16
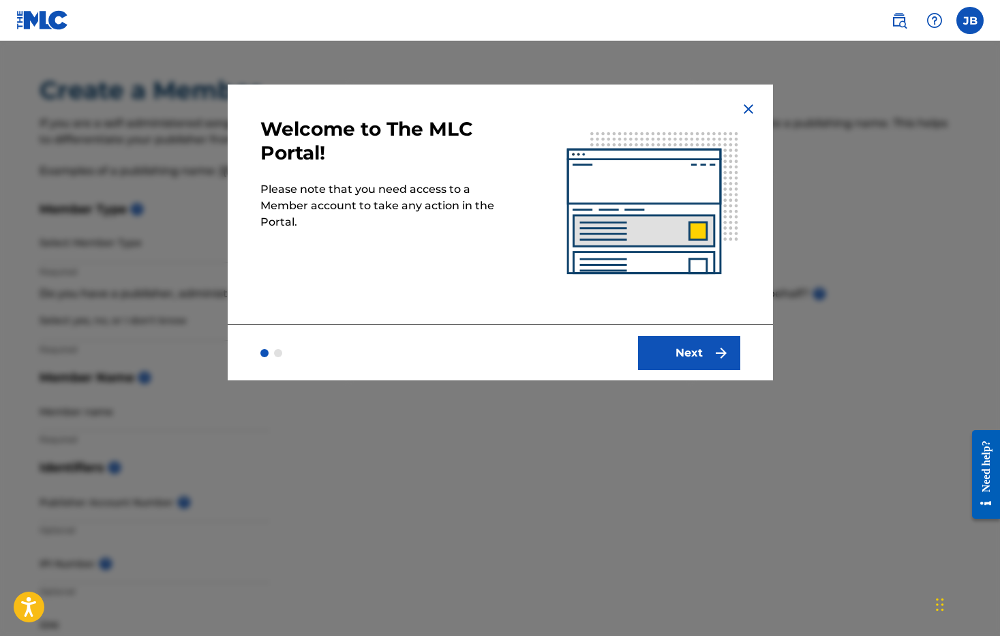
click at [757, 117] on img at bounding box center [748, 109] width 16 height 16
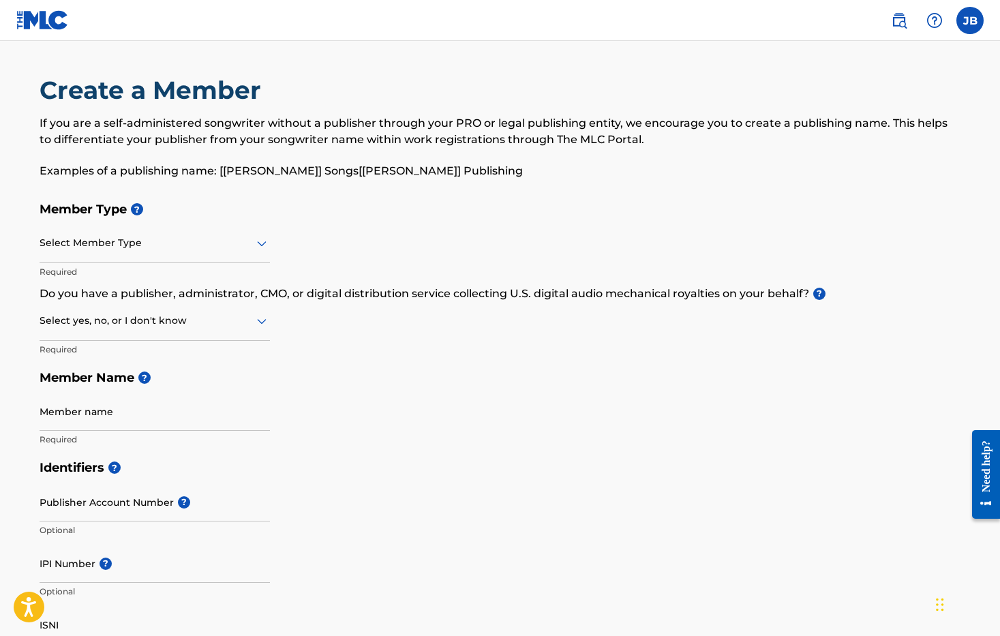
click at [891, 22] on img at bounding box center [899, 20] width 16 height 16
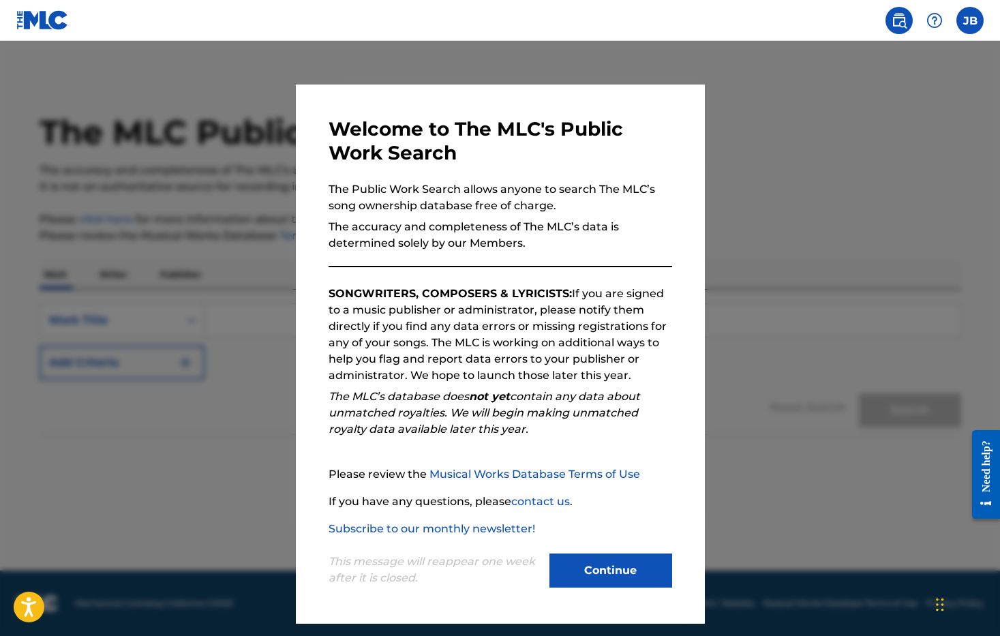
click at [629, 581] on button "Continue" at bounding box center [610, 570] width 123 height 34
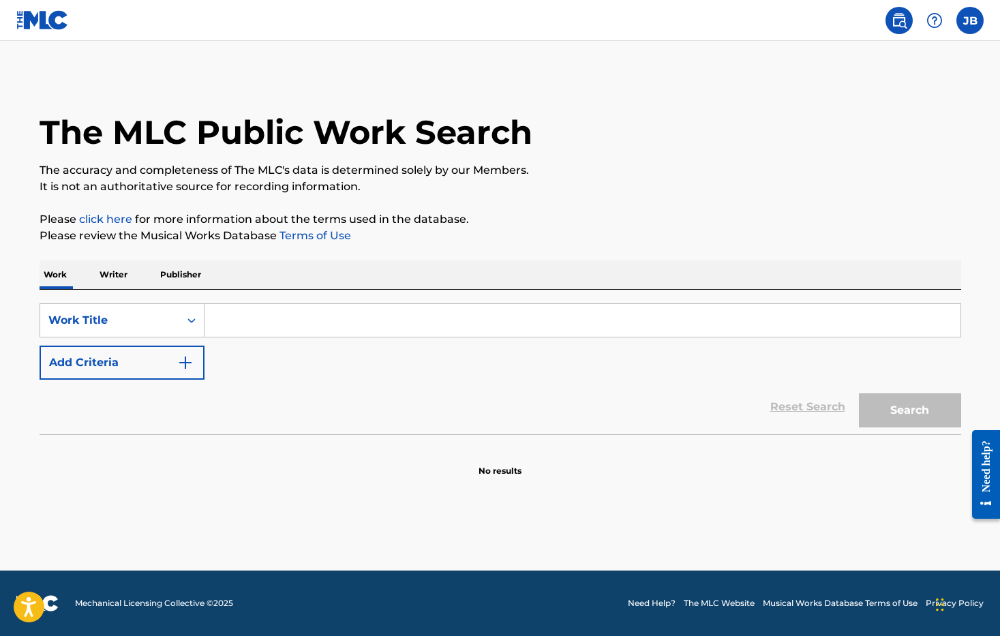
click at [35, 22] on img at bounding box center [42, 20] width 52 height 20
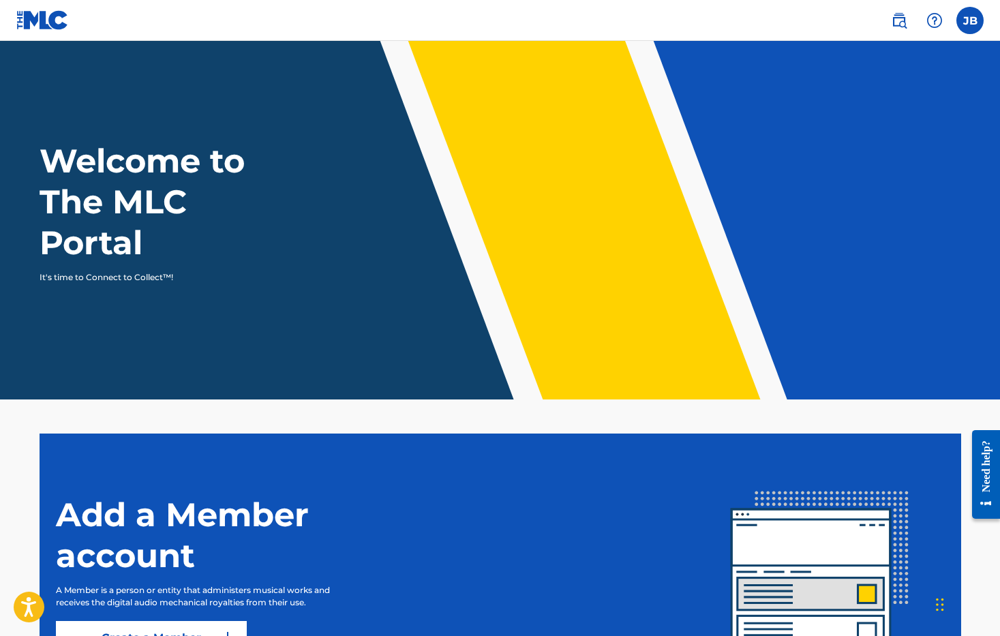
click at [985, 473] on div "Need help?" at bounding box center [986, 466] width 18 height 52
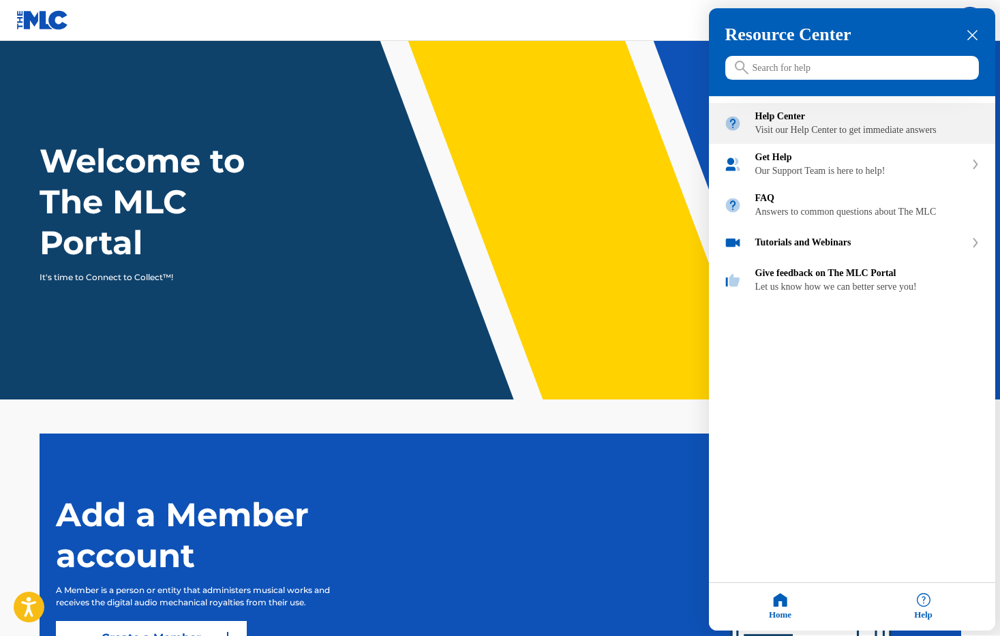
click at [825, 134] on div "Visit our Help Center to get immediate answers" at bounding box center [867, 130] width 225 height 11
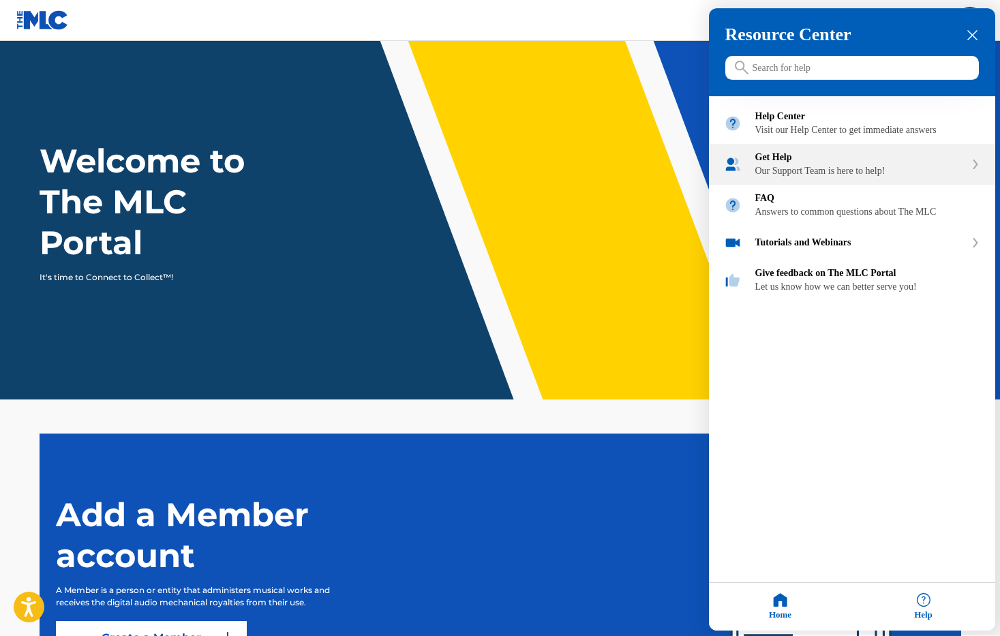
click at [976, 169] on icon "Get Help" at bounding box center [975, 165] width 3 height 8
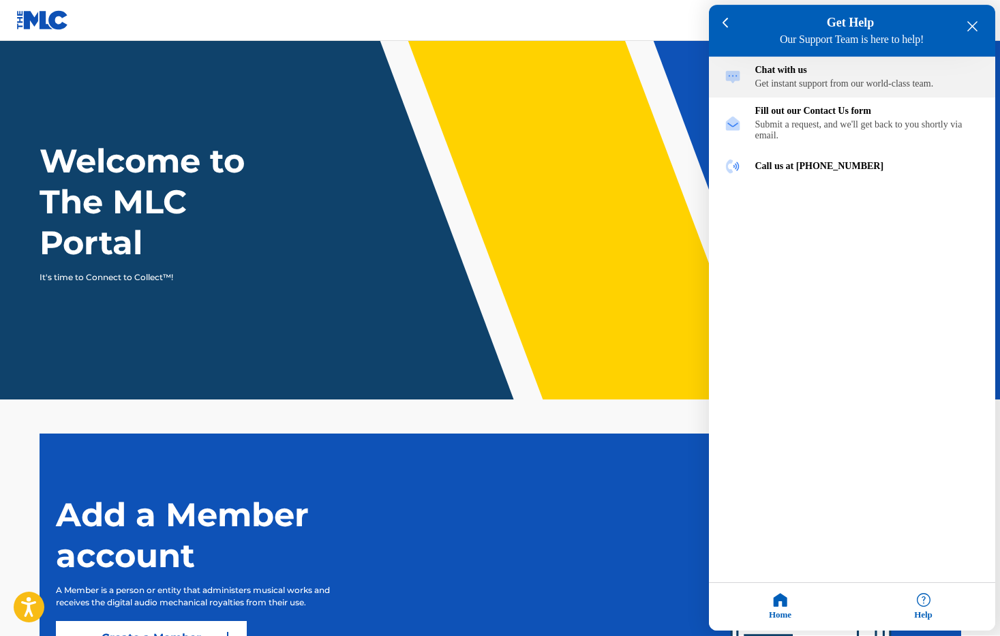
click at [799, 83] on div "Get instant support from our world-class team." at bounding box center [867, 84] width 225 height 11
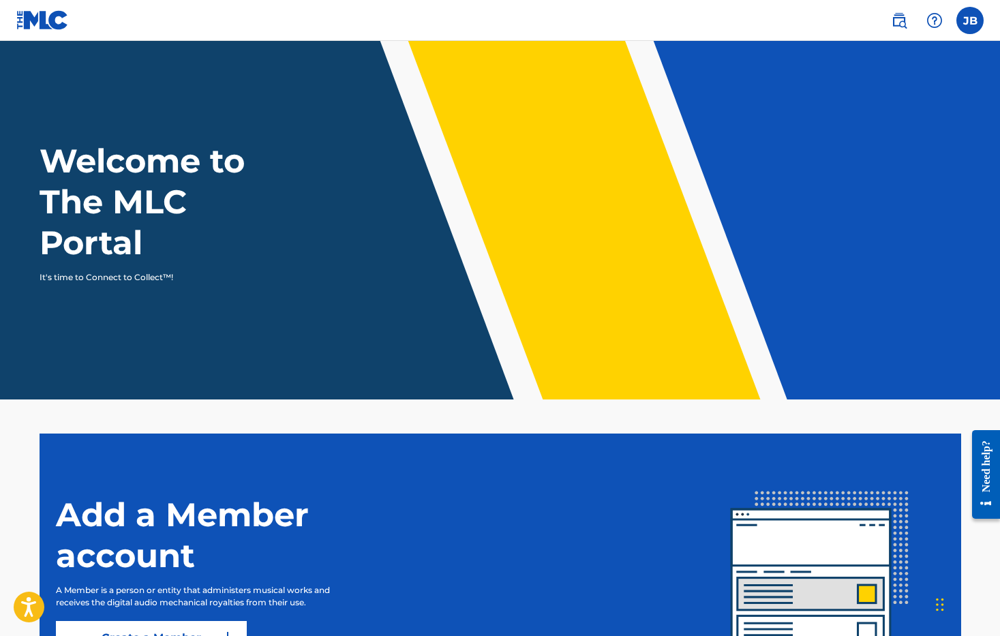
click at [986, 465] on div "Need help?" at bounding box center [986, 466] width 18 height 52
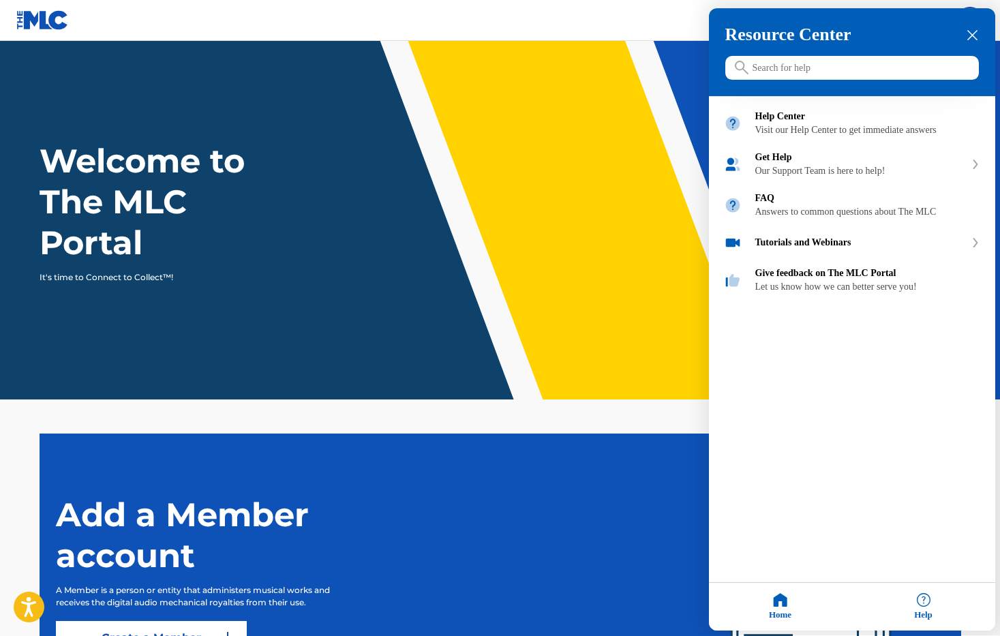
click at [923, 598] on div "Help" at bounding box center [923, 607] width 143 height 48
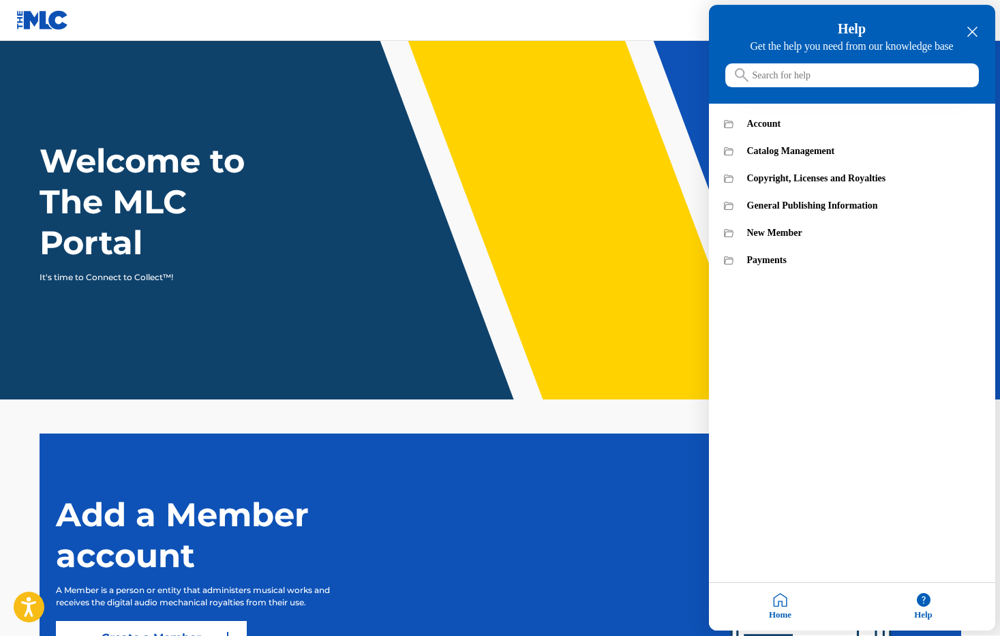
click at [783, 607] on div "Home" at bounding box center [780, 607] width 143 height 48
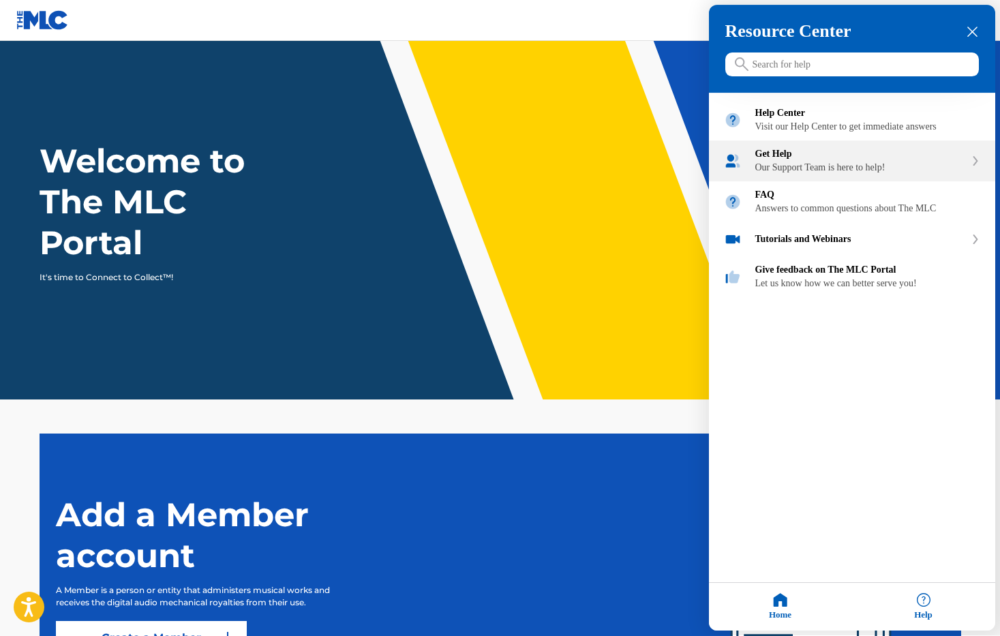
click at [974, 166] on icon "Get Help" at bounding box center [975, 162] width 8 height 10
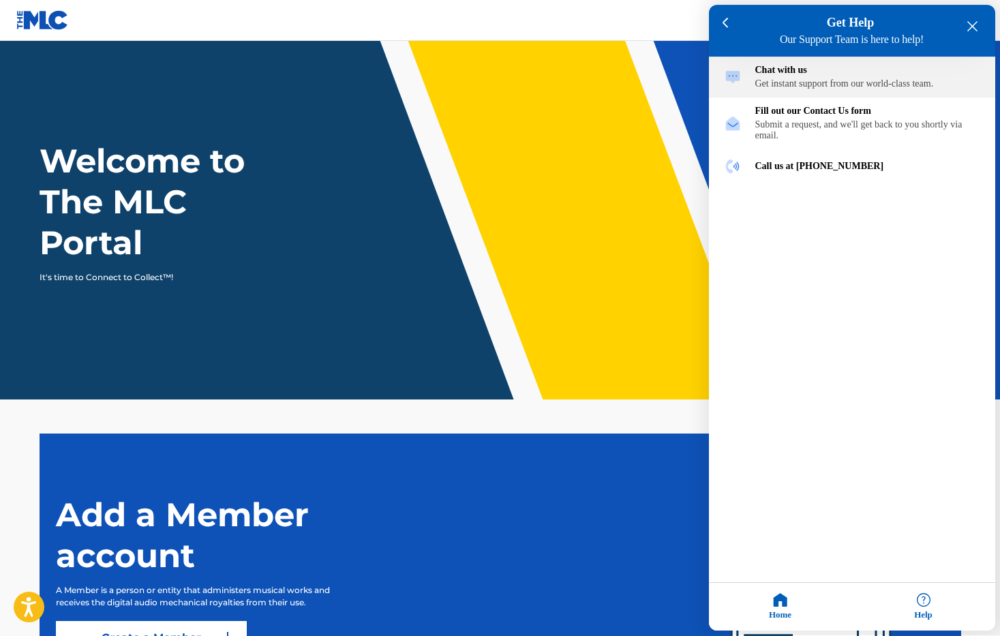
click at [735, 74] on img "Chat with us" at bounding box center [733, 78] width 18 height 18
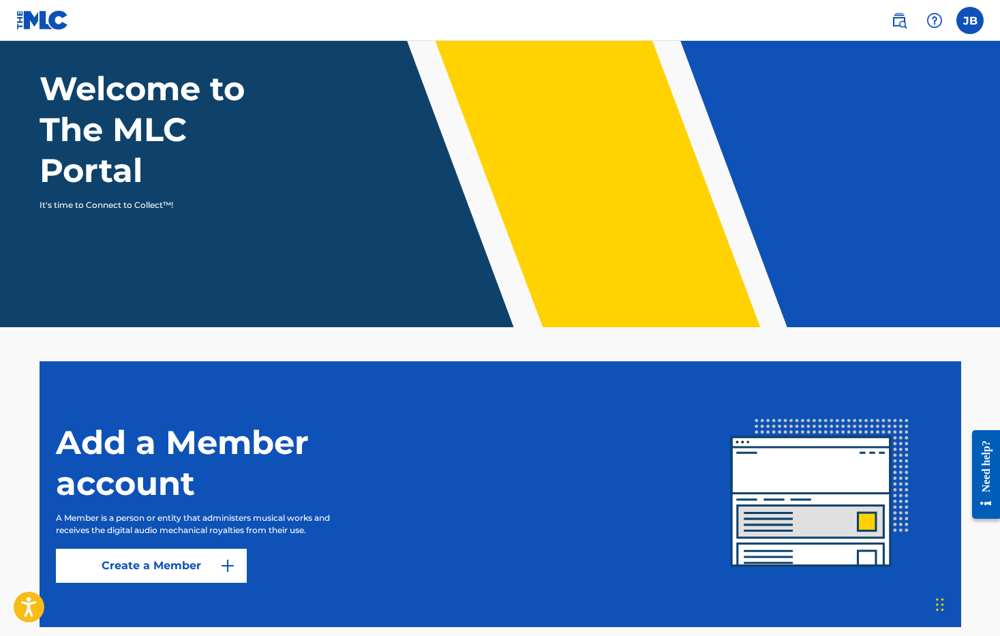
scroll to position [73, 0]
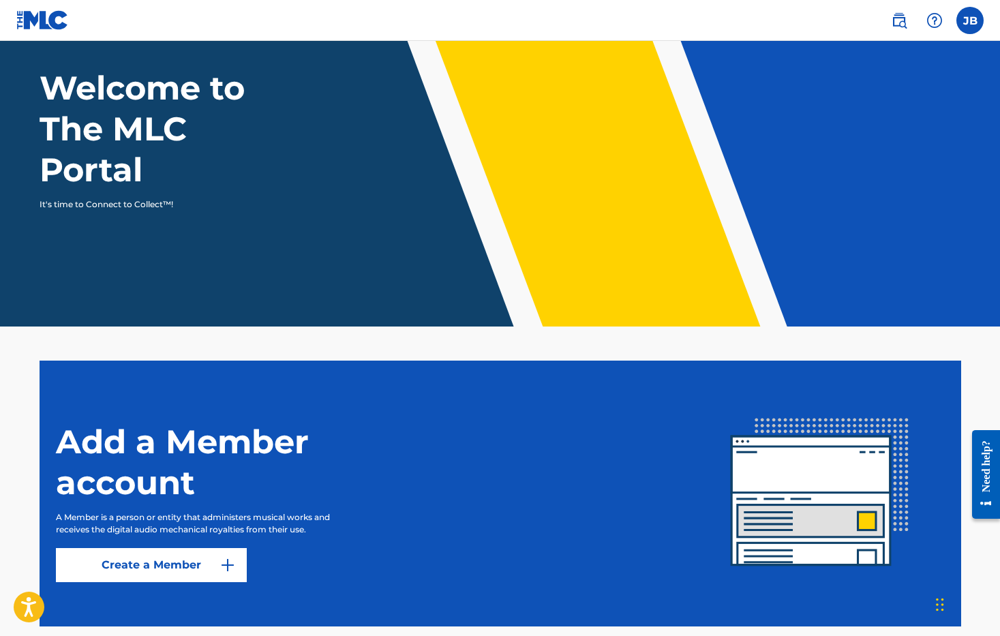
click at [874, 62] on header "Welcome to The MLC Portal It's time to Connect to Collect™!" at bounding box center [500, 147] width 1000 height 358
click at [540, 158] on div "Welcome to The MLC Portal It's time to Connect to Collect™!" at bounding box center [500, 138] width 954 height 143
click at [376, 471] on div "Add a Member account A Member is a person or entity that administers musical wo…" at bounding box center [375, 493] width 639 height 177
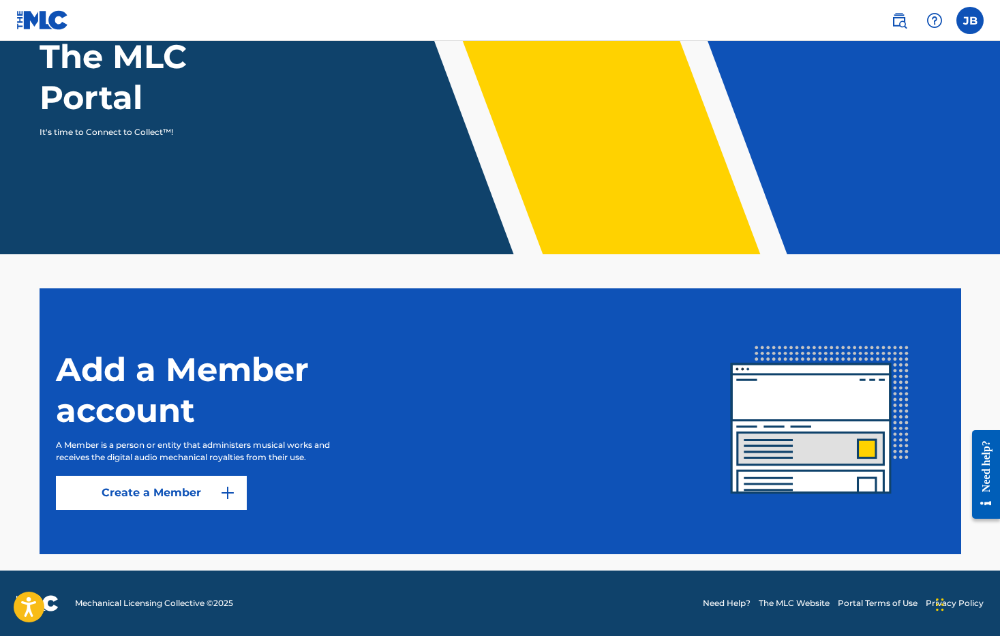
scroll to position [234, 0]
click at [121, 349] on h1 "Add a Member account" at bounding box center [226, 390] width 341 height 82
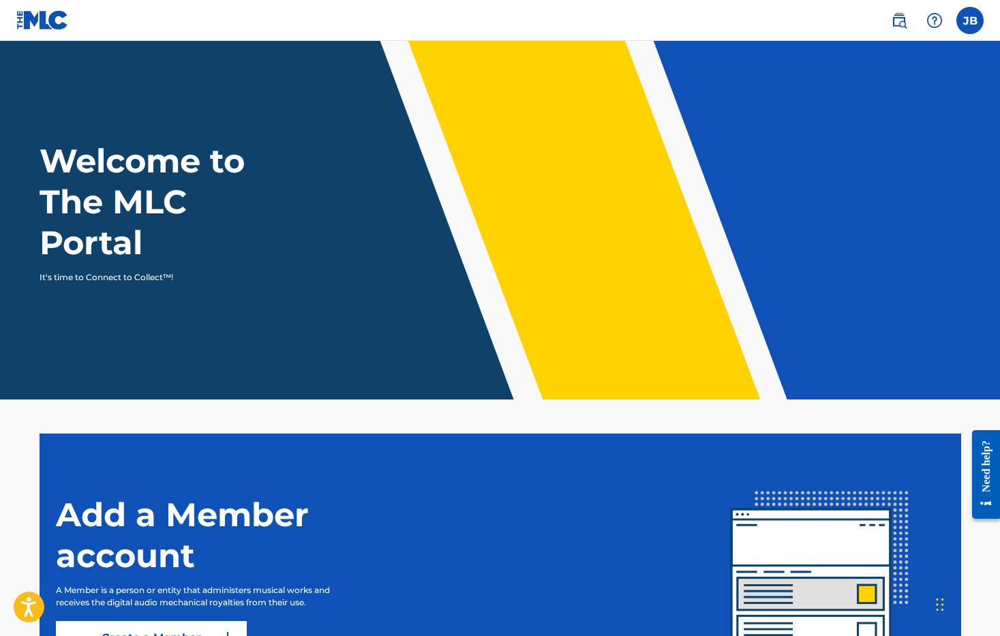
scroll to position [0, 0]
click at [959, 30] on label at bounding box center [969, 20] width 27 height 27
click at [970, 20] on input "[PERSON_NAME] [PERSON_NAME][EMAIL_ADDRESS][PERSON_NAME][DOMAIN_NAME] Notificati…" at bounding box center [970, 20] width 0 height 0
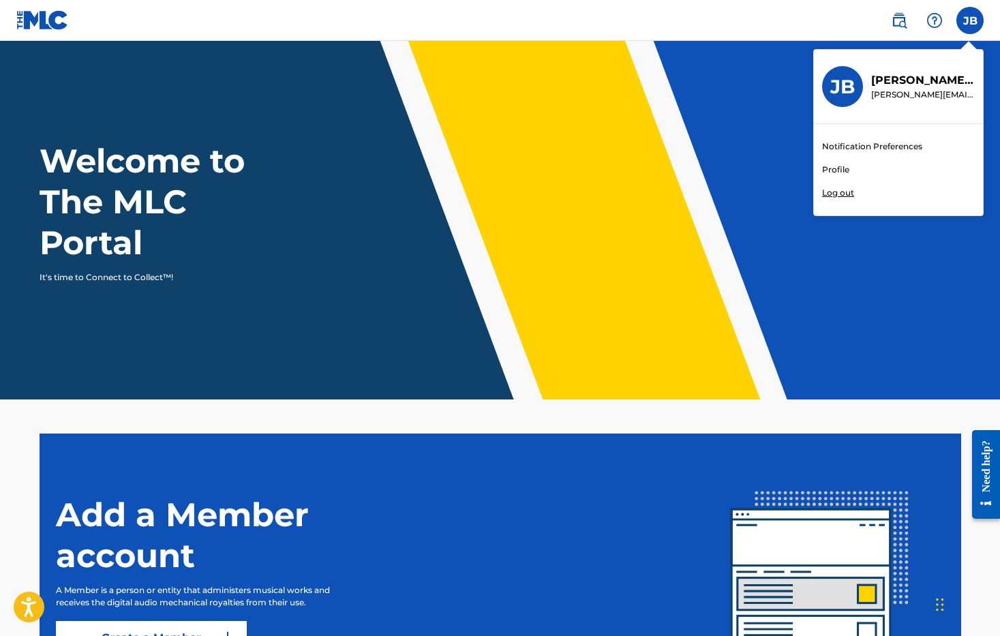
click at [614, 170] on div "Welcome to The MLC Portal It's time to Connect to Collect™!" at bounding box center [500, 211] width 954 height 143
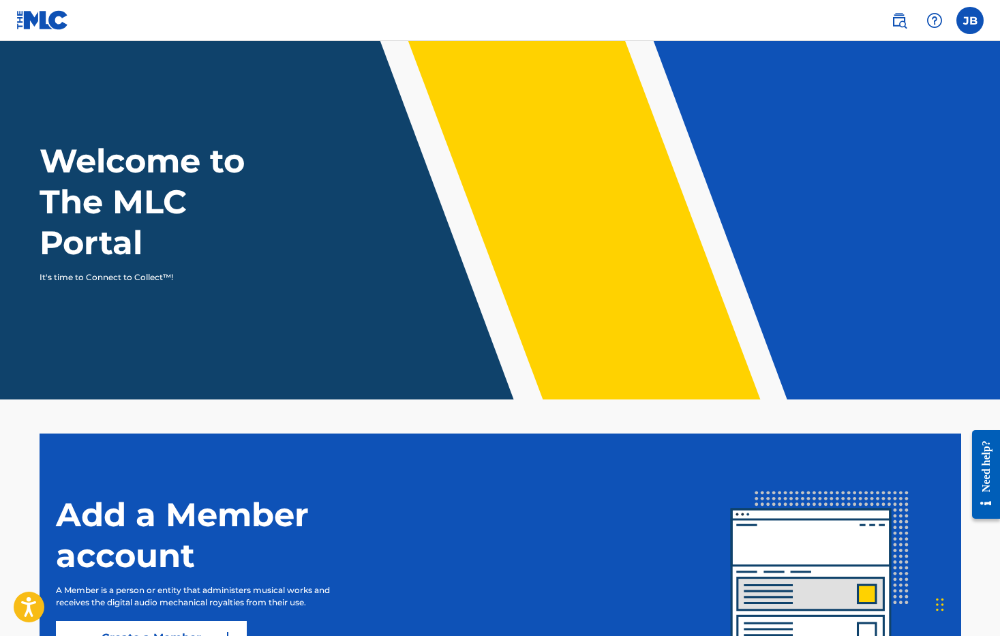
click at [179, 576] on h1 "Add a Member account" at bounding box center [226, 535] width 341 height 82
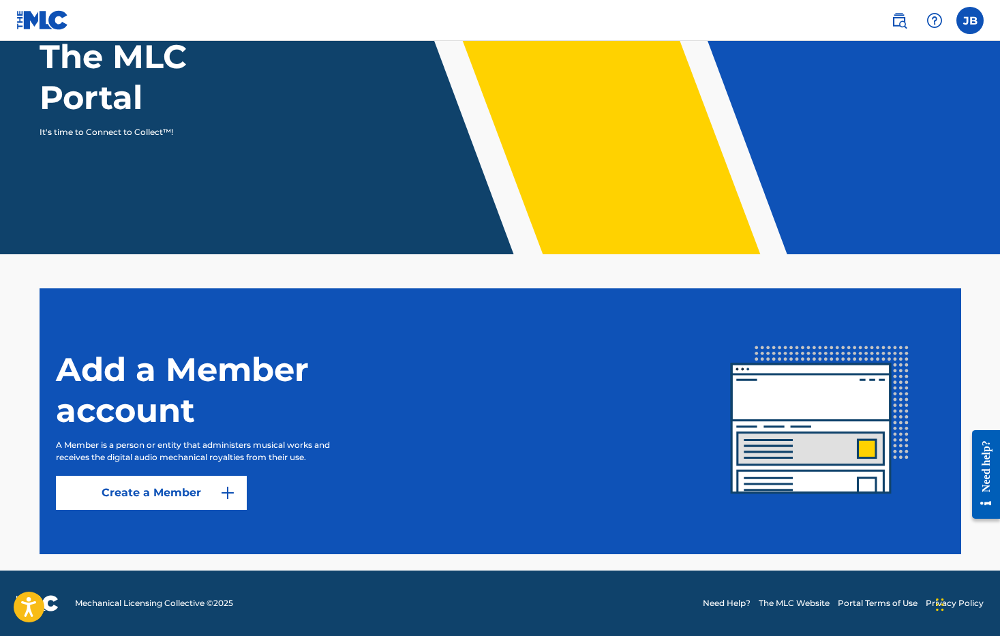
scroll to position [202, 0]
click at [31, 605] on icon "Open accessiBe: accessibility options, statement and help" at bounding box center [28, 609] width 16 height 18
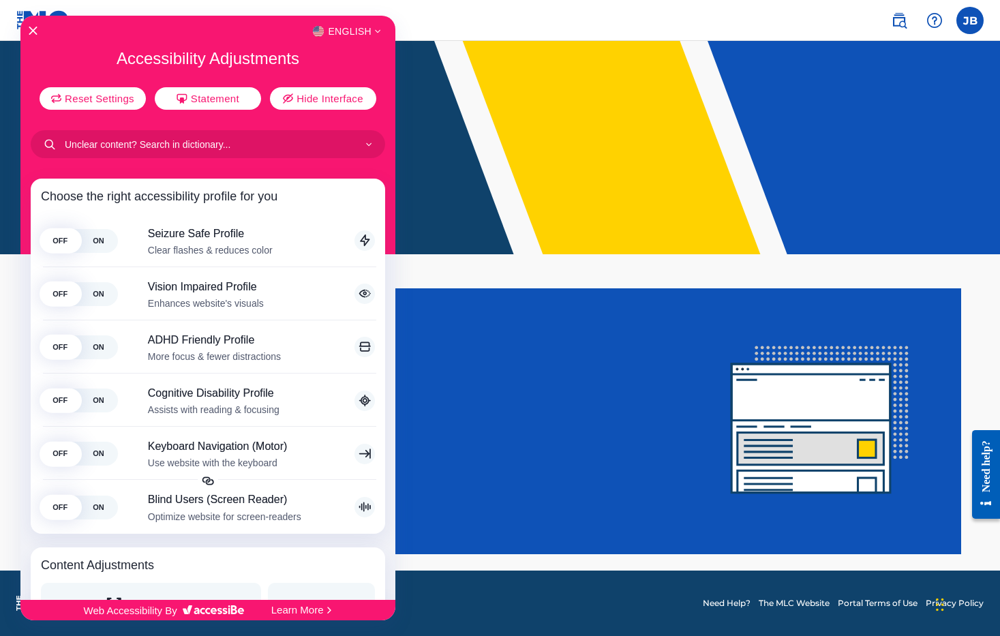
click at [33, 24] on div "English" at bounding box center [207, 31] width 375 height 18
click at [33, 28] on icon "Close Accessibility Interface" at bounding box center [33, 31] width 10 height 10
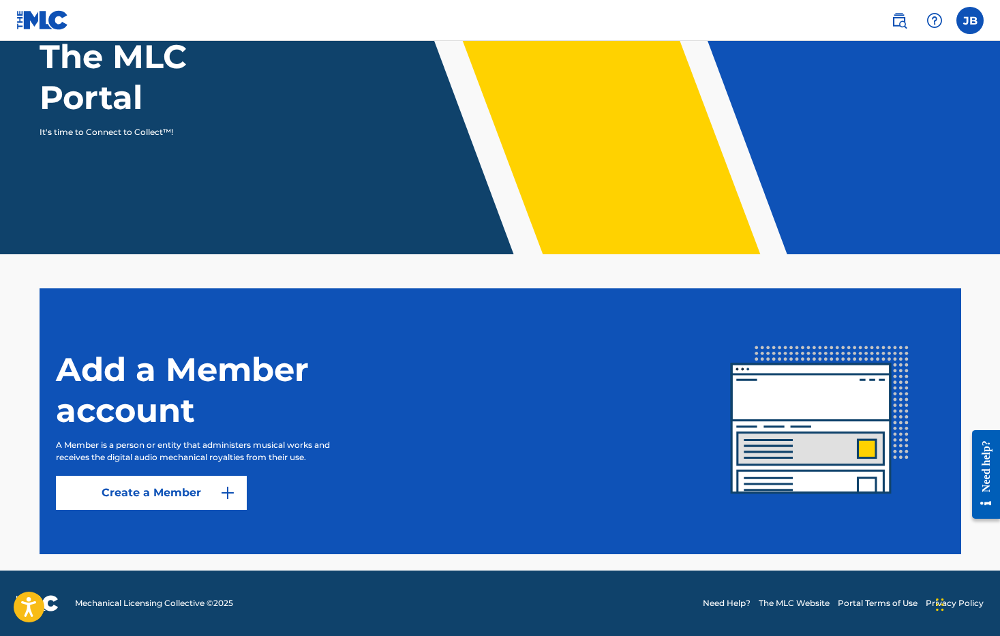
scroll to position [234, 0]
click at [939, 76] on header "Welcome to The MLC Portal It's time to Connect to Collect™!" at bounding box center [500, 75] width 1000 height 358
click at [236, 485] on img at bounding box center [227, 493] width 16 height 16
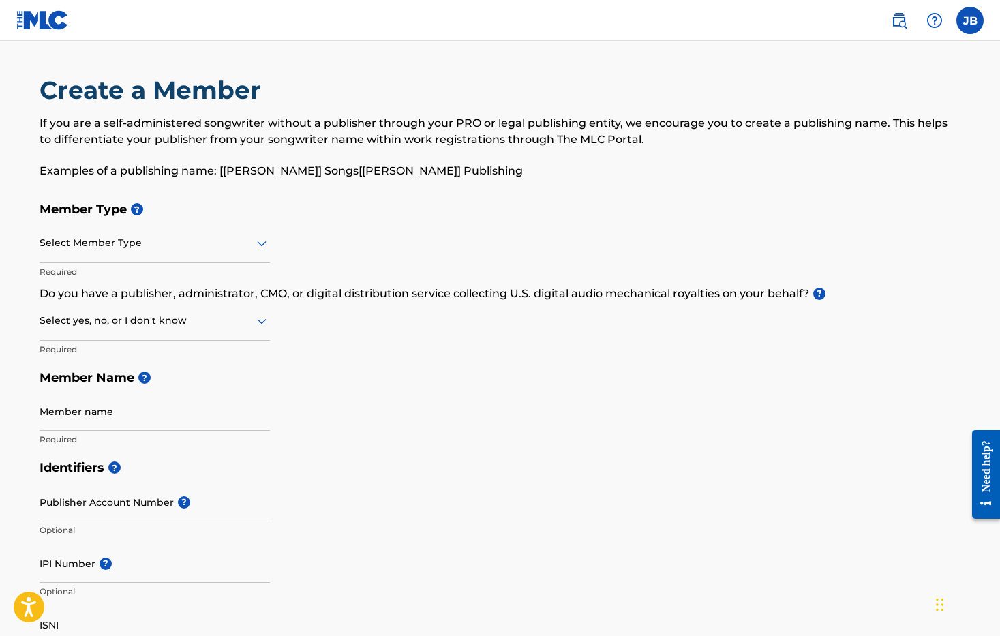
click at [270, 251] on icon at bounding box center [262, 243] width 16 height 16
click at [773, 453] on div "Member Type ? Select Member Type Required Do you have a publisher, administrato…" at bounding box center [500, 324] width 921 height 258
click at [988, 468] on div "Need help?" at bounding box center [986, 466] width 18 height 52
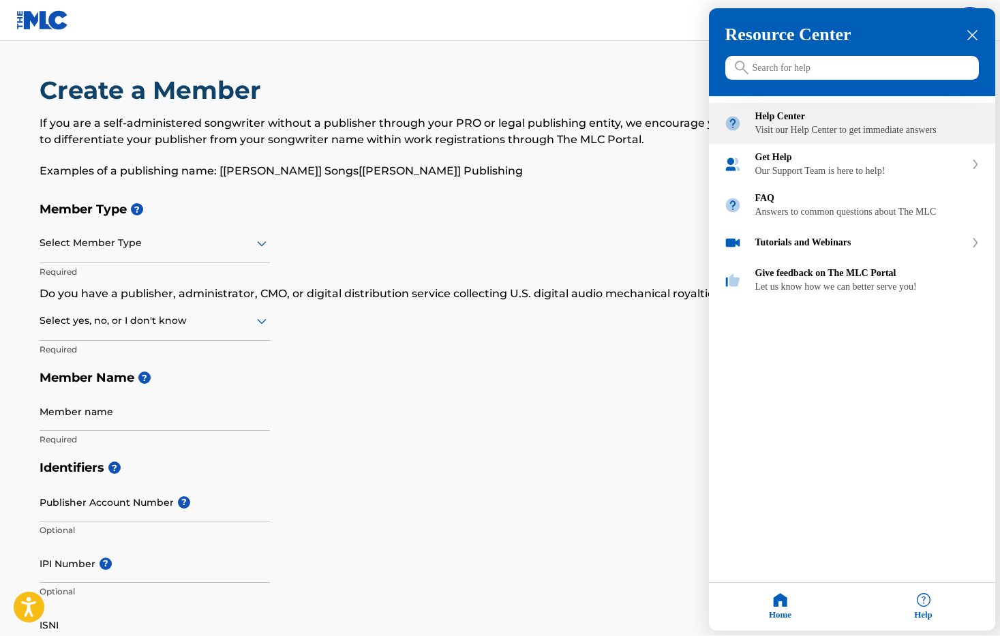
click at [789, 126] on div "Help Center Visit our Help Center to get immediate answers" at bounding box center [867, 124] width 225 height 25
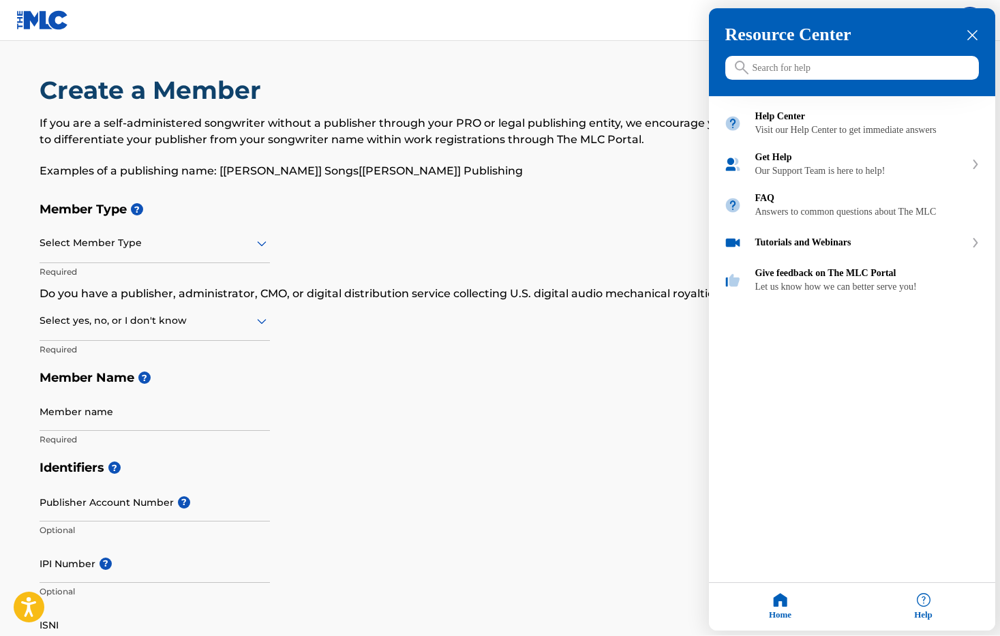
click at [284, 273] on div at bounding box center [500, 318] width 1000 height 636
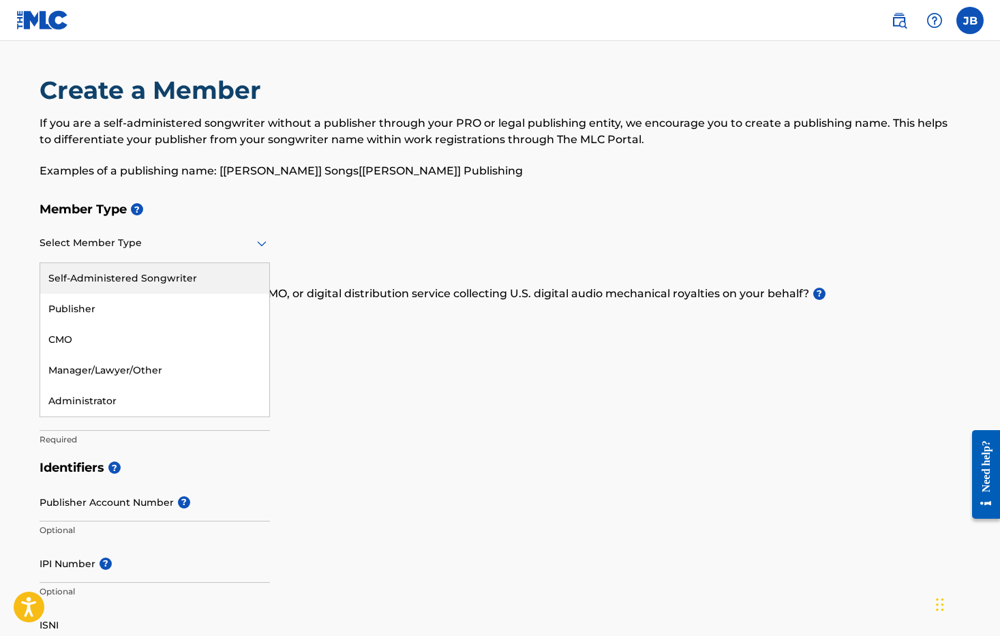
click at [266, 247] on icon at bounding box center [262, 243] width 10 height 5
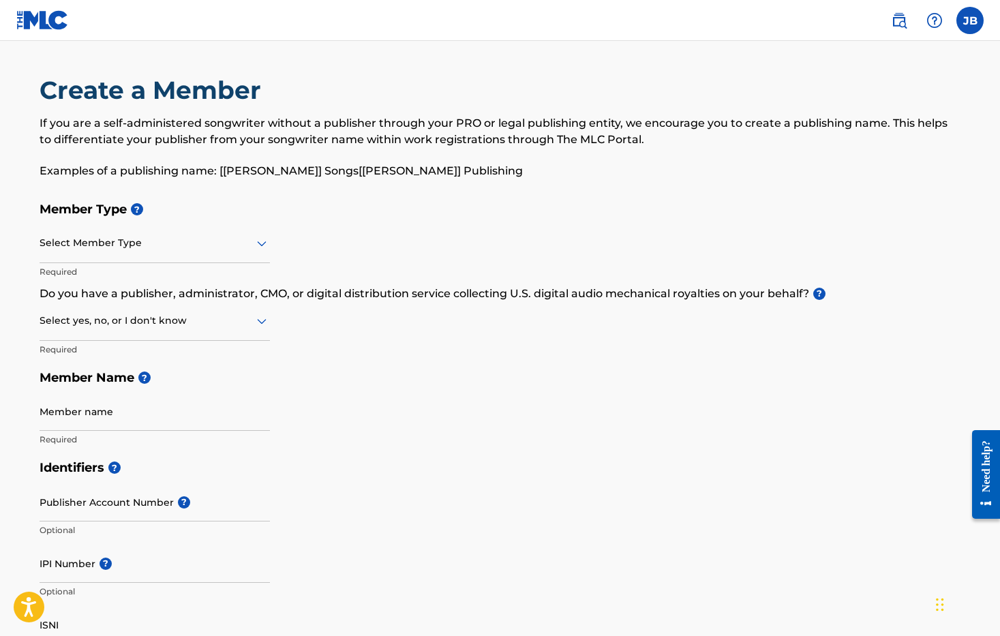
click at [705, 217] on h5 "Member Type ?" at bounding box center [500, 209] width 921 height 29
click at [988, 476] on div "Need help?" at bounding box center [986, 466] width 18 height 52
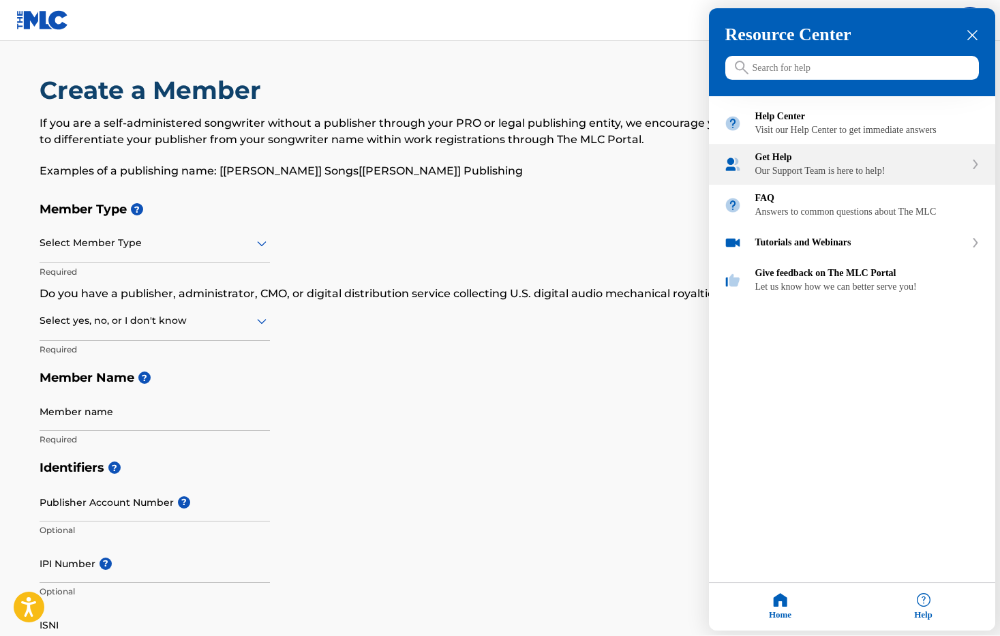
click at [863, 177] on div "Our Support Team is here to help!" at bounding box center [860, 171] width 210 height 11
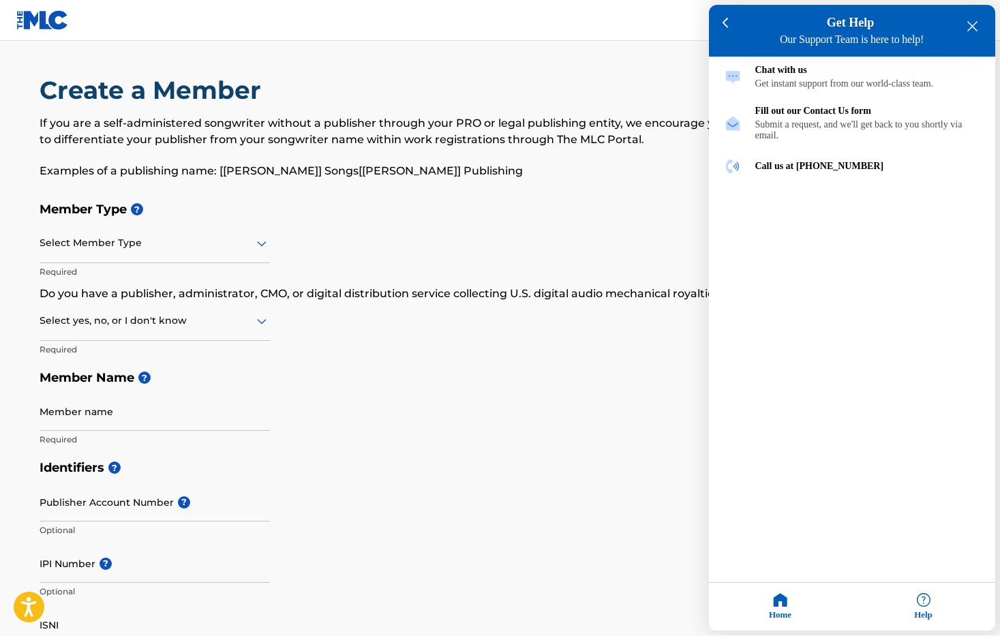
click at [966, 27] on div "close resource center" at bounding box center [972, 26] width 13 height 13
